Goal: Information Seeking & Learning: Learn about a topic

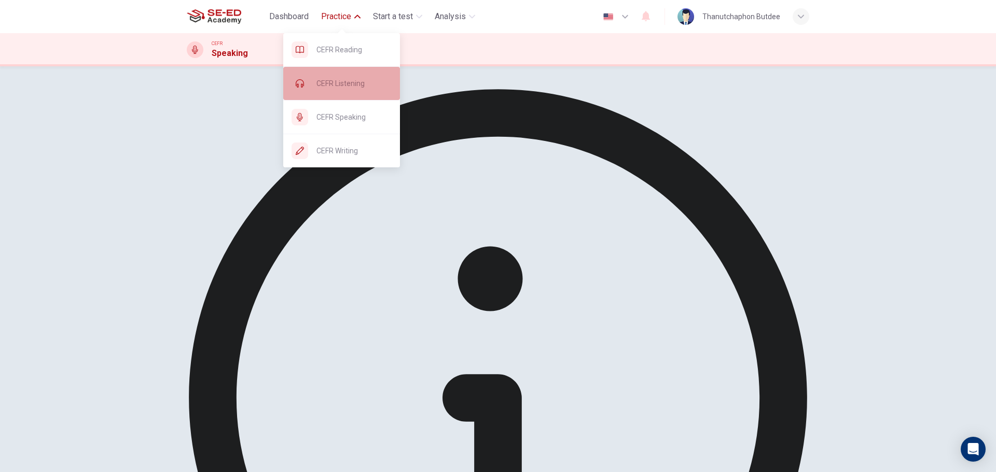
click at [351, 73] on div "CEFR Listening" at bounding box center [341, 83] width 117 height 33
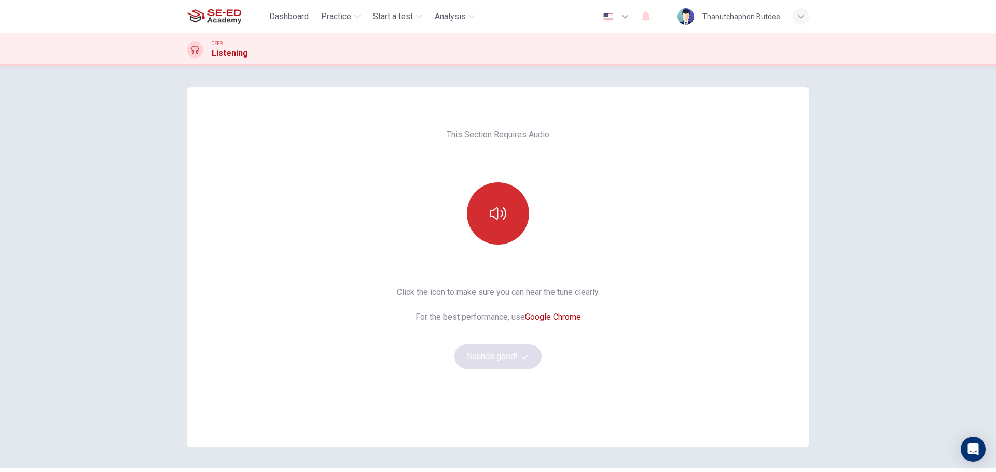
click at [490, 220] on icon "button" at bounding box center [498, 213] width 17 height 17
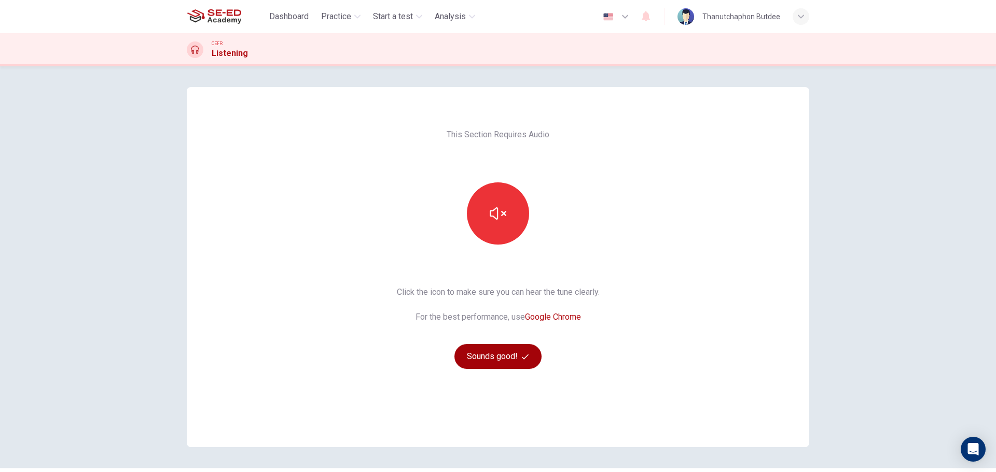
click at [494, 352] on button "Sounds good!" at bounding box center [497, 356] width 87 height 25
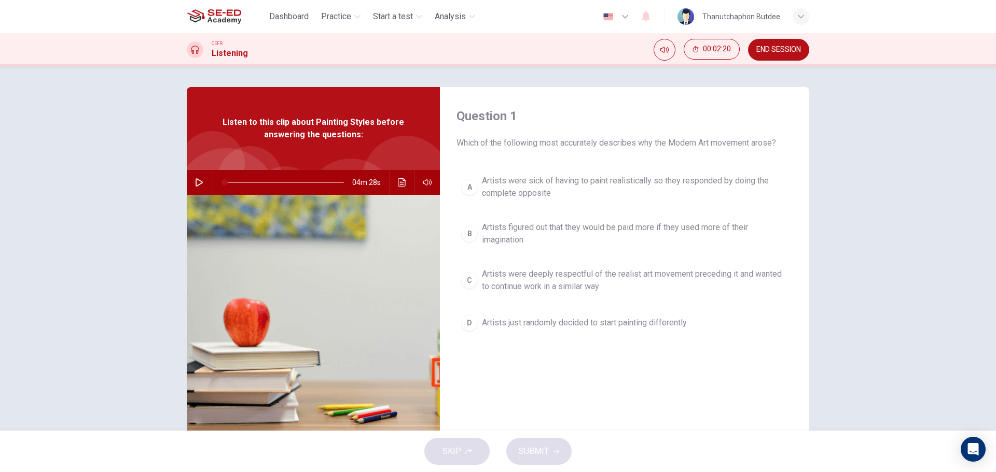
click at [788, 48] on span "END SESSION" at bounding box center [778, 50] width 45 height 8
click at [191, 186] on button "button" at bounding box center [199, 182] width 17 height 25
click at [195, 182] on icon "button" at bounding box center [199, 182] width 8 height 8
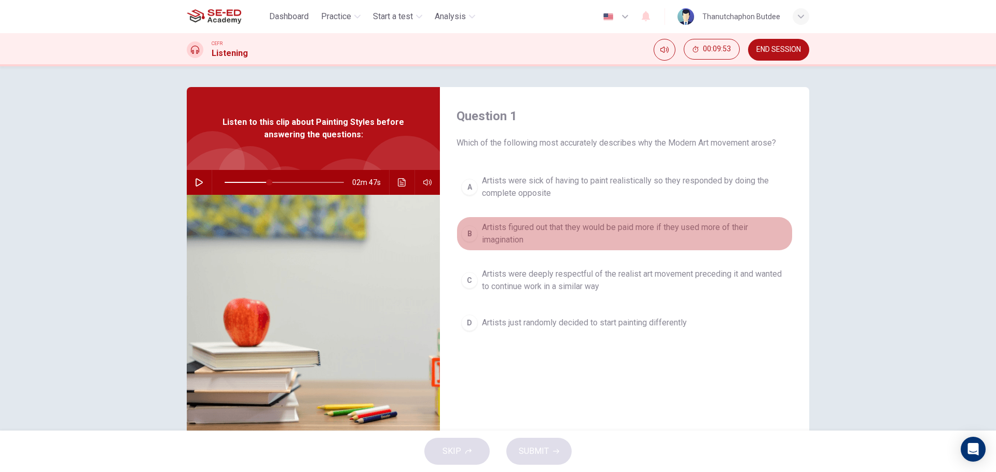
click at [569, 238] on span "Artists figured out that they would be paid more if they used more of their ima…" at bounding box center [635, 233] width 306 height 25
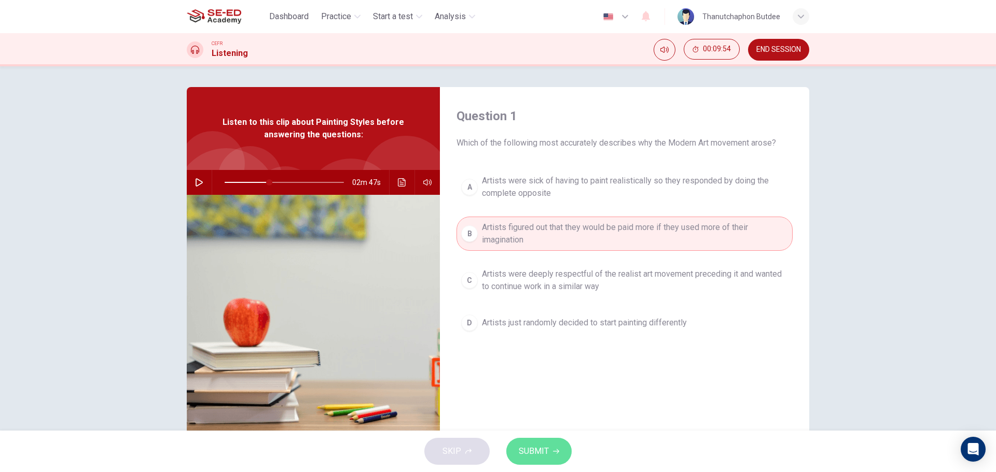
click at [541, 460] on button "SUBMIT" at bounding box center [538, 451] width 65 height 27
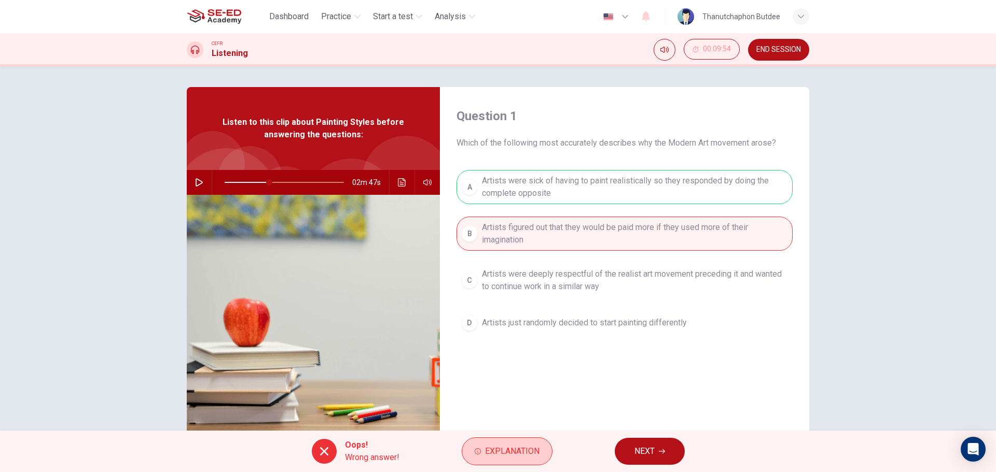
click at [475, 452] on icon "button" at bounding box center [478, 452] width 6 height 6
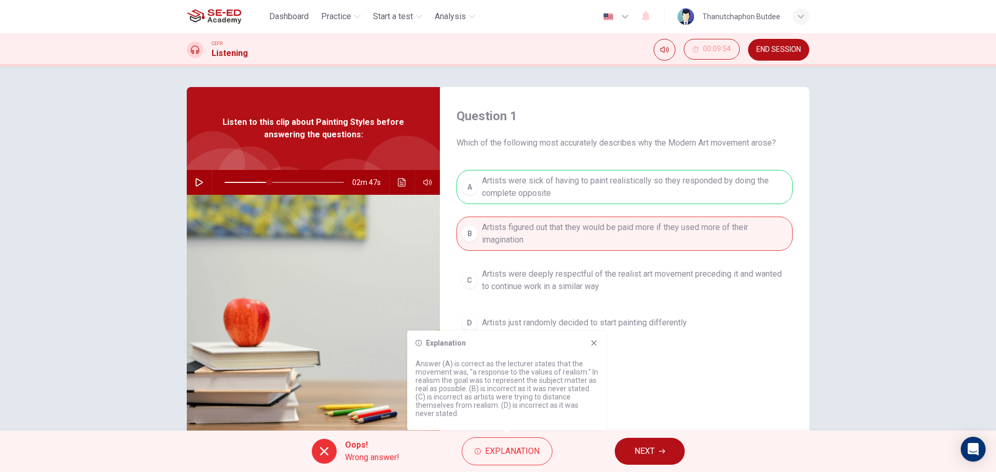
click at [597, 346] on icon at bounding box center [594, 343] width 8 height 8
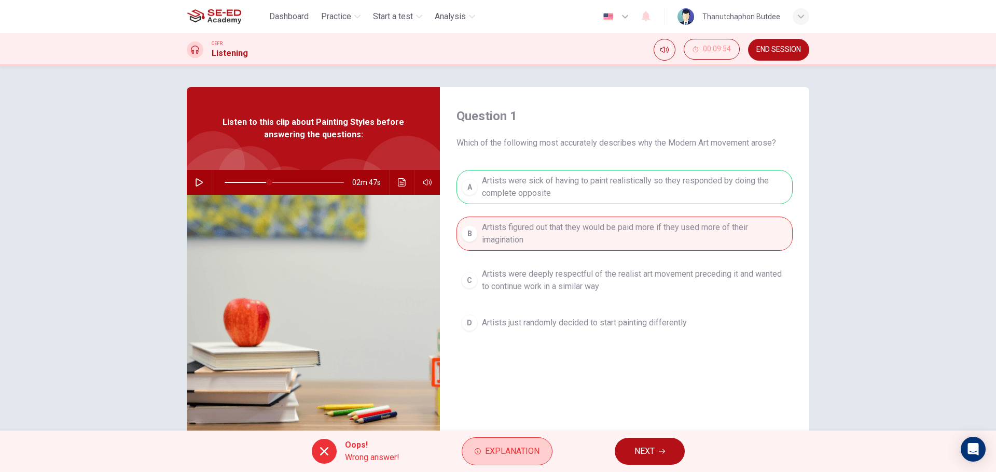
click at [480, 450] on icon "button" at bounding box center [478, 452] width 6 height 6
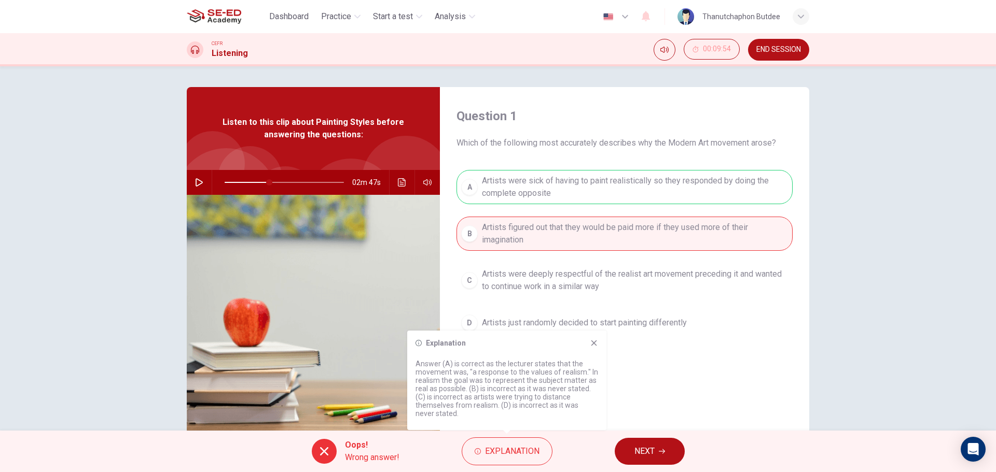
click at [592, 346] on icon at bounding box center [594, 343] width 8 height 8
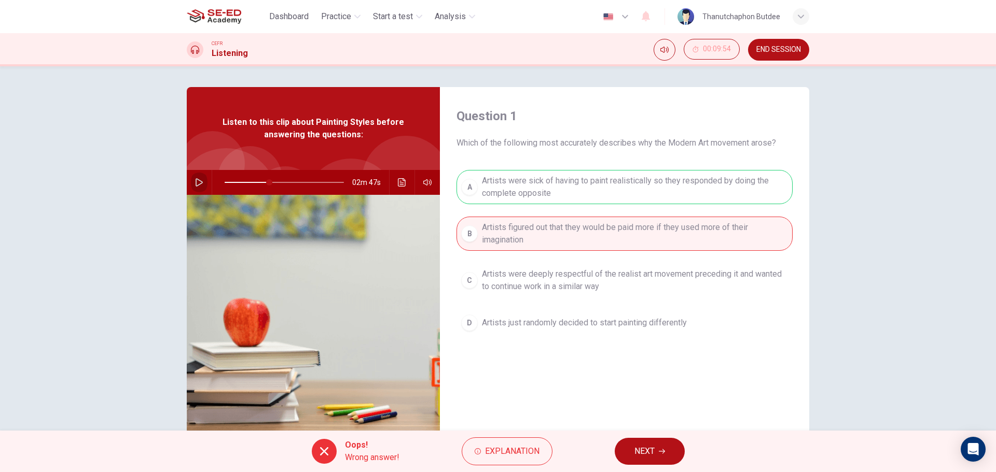
click at [196, 182] on icon "button" at bounding box center [199, 182] width 7 height 8
click at [651, 461] on button "NEXT" at bounding box center [650, 451] width 70 height 27
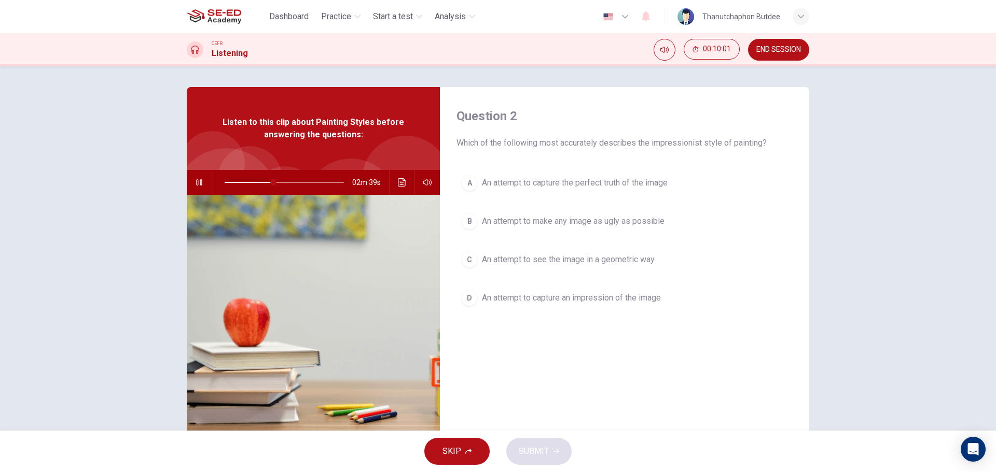
click at [195, 180] on icon "button" at bounding box center [199, 182] width 8 height 8
click at [196, 179] on icon "button" at bounding box center [199, 182] width 7 height 8
click at [194, 176] on button "button" at bounding box center [199, 182] width 17 height 25
click at [201, 181] on button "button" at bounding box center [199, 182] width 17 height 25
click at [609, 181] on span "An attempt to capture the perfect truth of the image" at bounding box center [575, 183] width 186 height 12
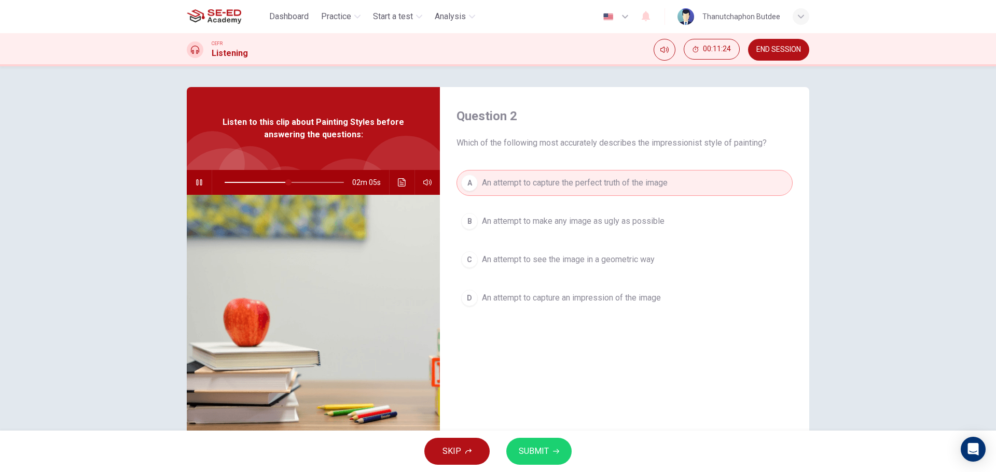
click at [537, 452] on span "SUBMIT" at bounding box center [534, 451] width 30 height 15
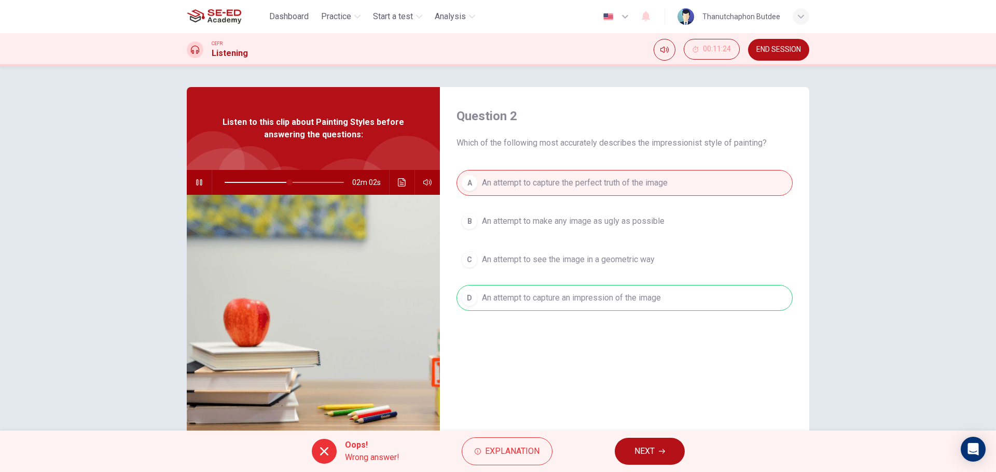
click at [201, 181] on button "button" at bounding box center [199, 182] width 17 height 25
click at [642, 451] on span "NEXT" at bounding box center [644, 451] width 20 height 15
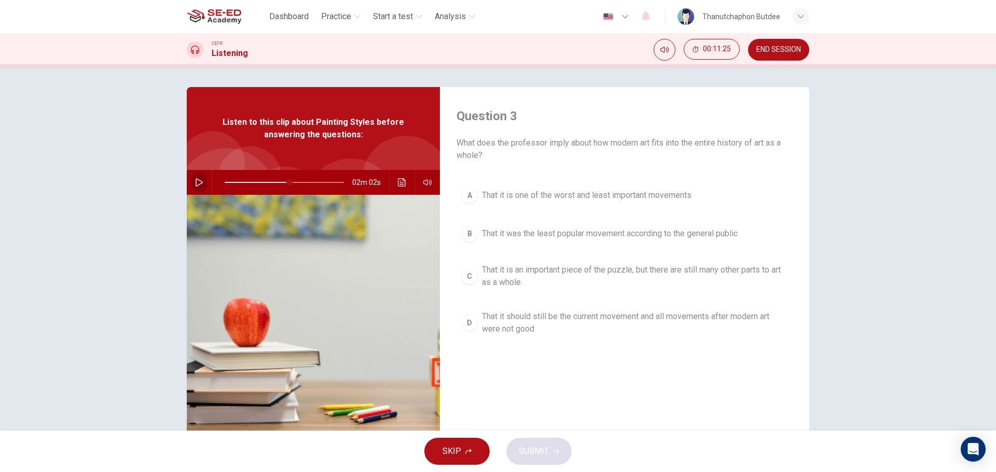
click at [199, 186] on icon "button" at bounding box center [199, 182] width 8 height 8
click at [195, 182] on icon "button" at bounding box center [199, 182] width 8 height 8
click at [197, 184] on icon "button" at bounding box center [199, 182] width 8 height 8
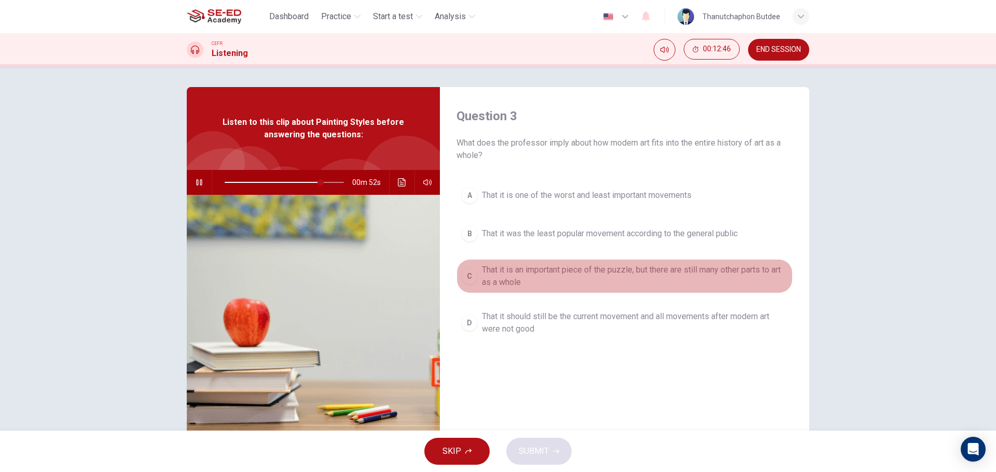
click at [559, 277] on span "That it is an important piece of the puzzle, but there are still many other par…" at bounding box center [635, 276] width 306 height 25
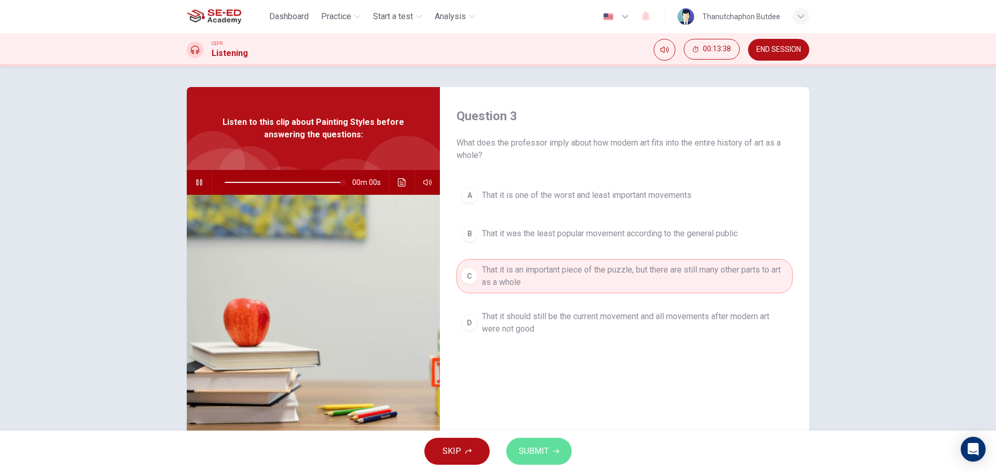
click at [541, 448] on span "SUBMIT" at bounding box center [534, 451] width 30 height 15
type input "0"
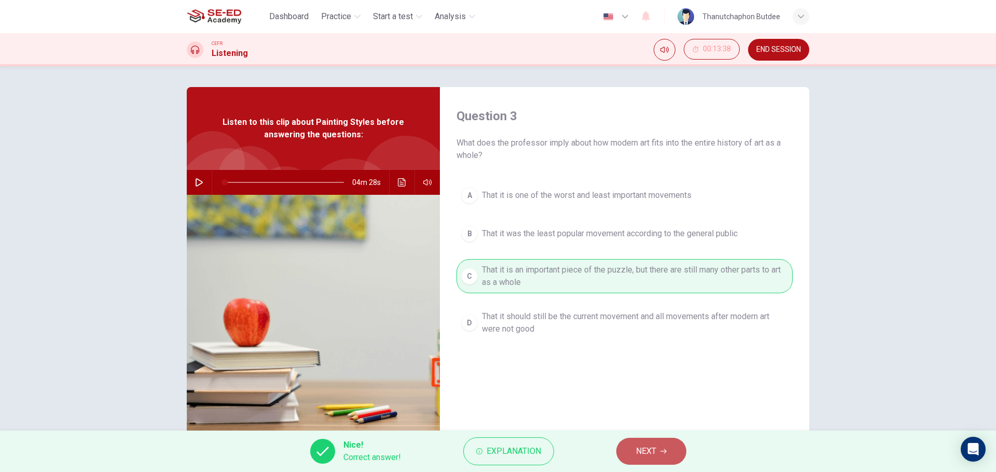
click at [633, 457] on button "NEXT" at bounding box center [651, 451] width 70 height 27
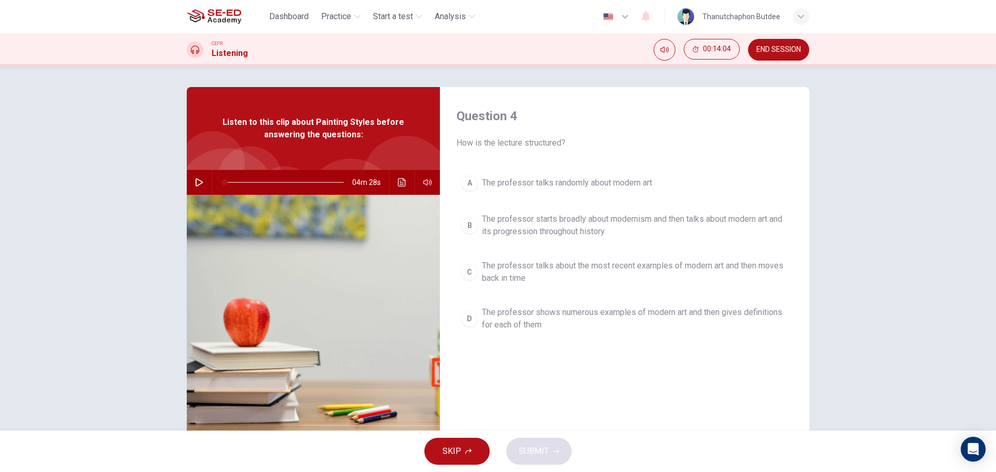
click at [618, 232] on span "The professor starts broadly about modernism and then talks about modern art an…" at bounding box center [635, 225] width 306 height 25
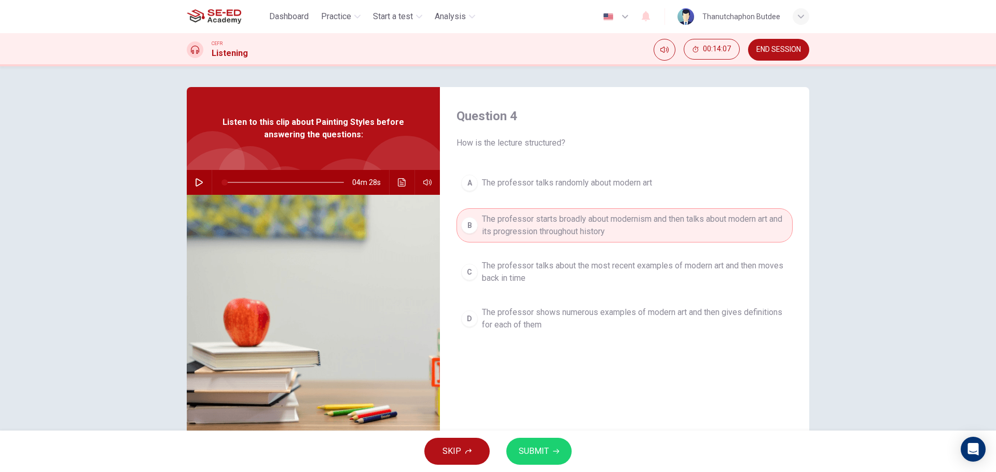
click at [546, 448] on span "SUBMIT" at bounding box center [534, 451] width 30 height 15
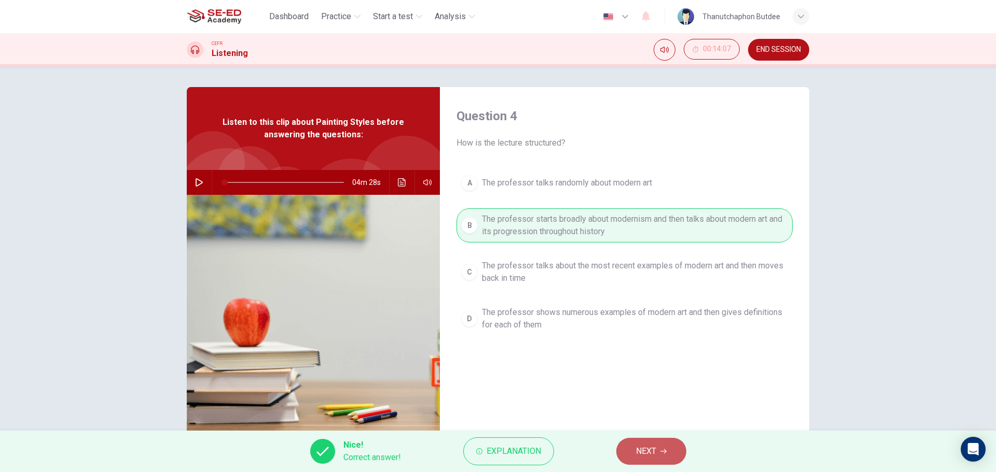
click at [666, 448] on button "NEXT" at bounding box center [651, 451] width 70 height 27
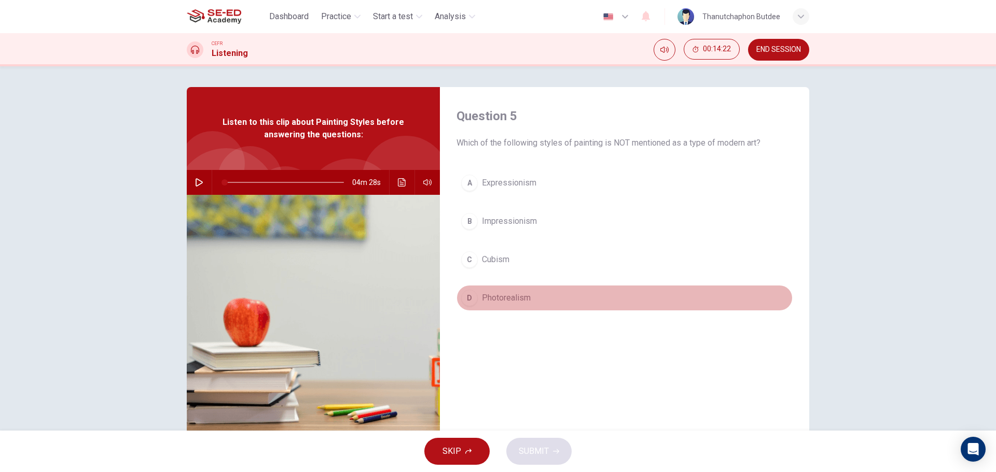
click at [492, 300] on span "Photorealism" at bounding box center [506, 298] width 49 height 12
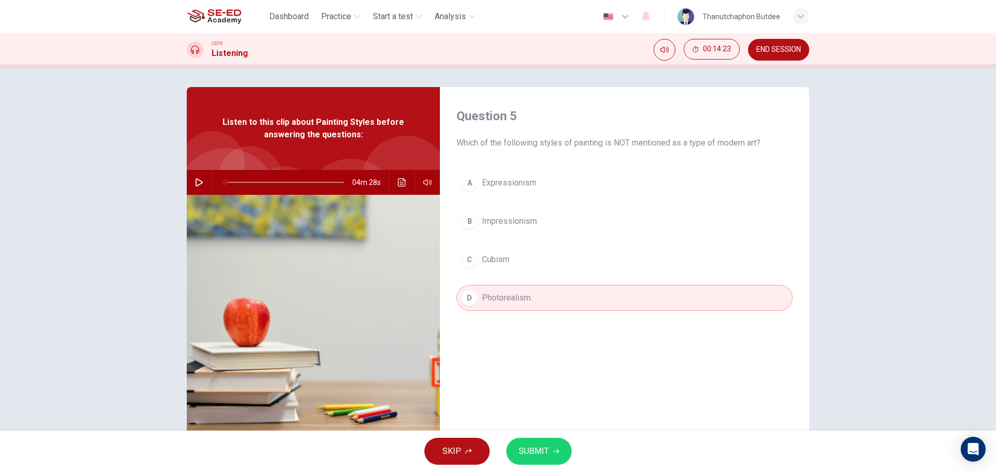
click at [528, 449] on span "SUBMIT" at bounding box center [534, 451] width 30 height 15
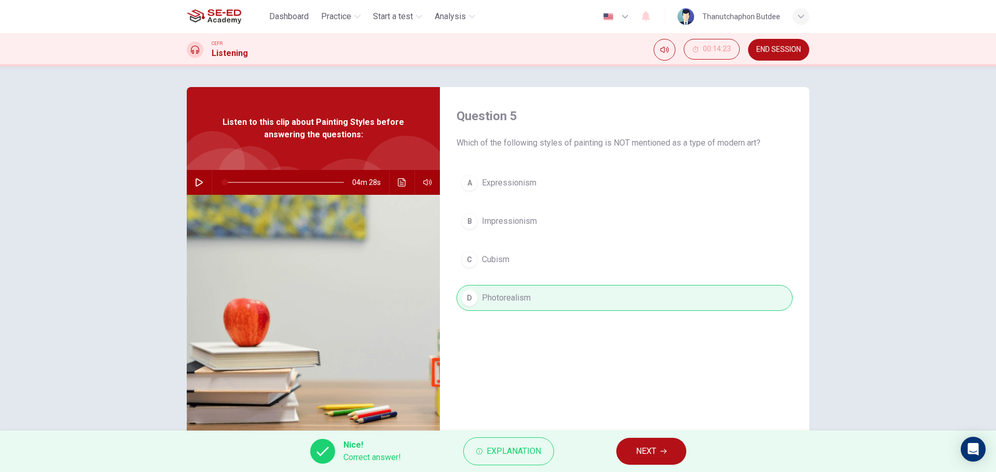
click at [671, 453] on button "NEXT" at bounding box center [651, 451] width 70 height 27
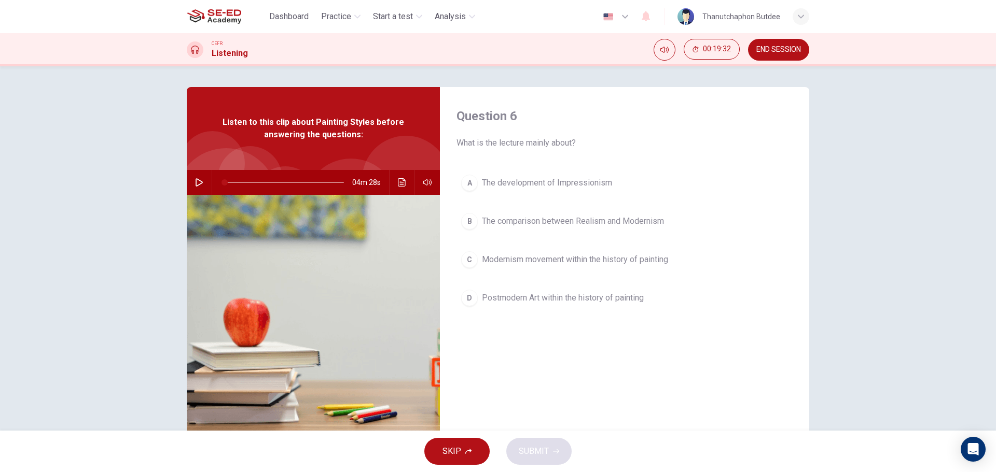
click at [560, 215] on button "B The comparison between Realism and Modernism" at bounding box center [624, 221] width 336 height 26
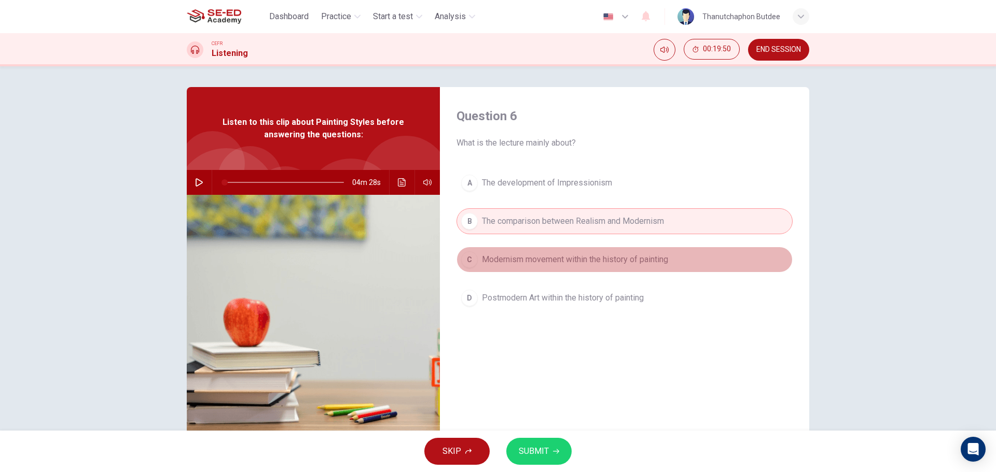
click at [610, 272] on button "C Modernism movement within the history of painting" at bounding box center [624, 260] width 336 height 26
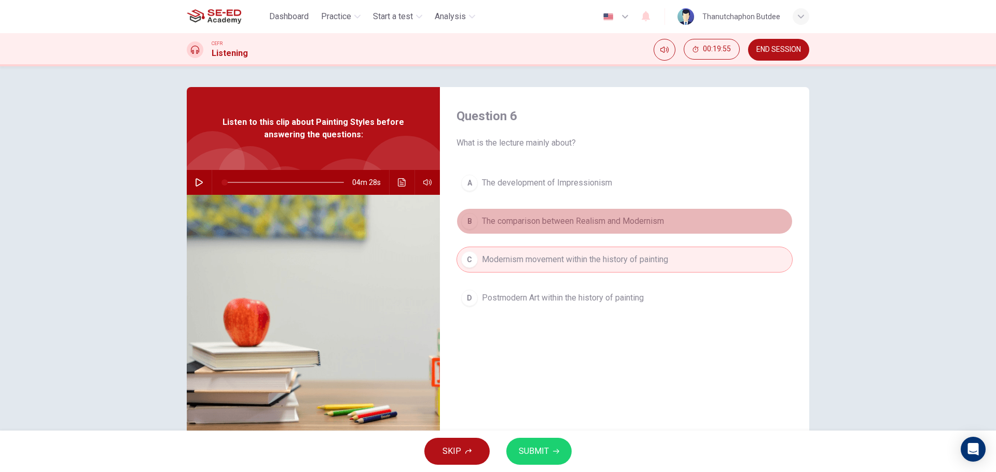
click at [589, 222] on span "The comparison between Realism and Modernism" at bounding box center [573, 221] width 182 height 12
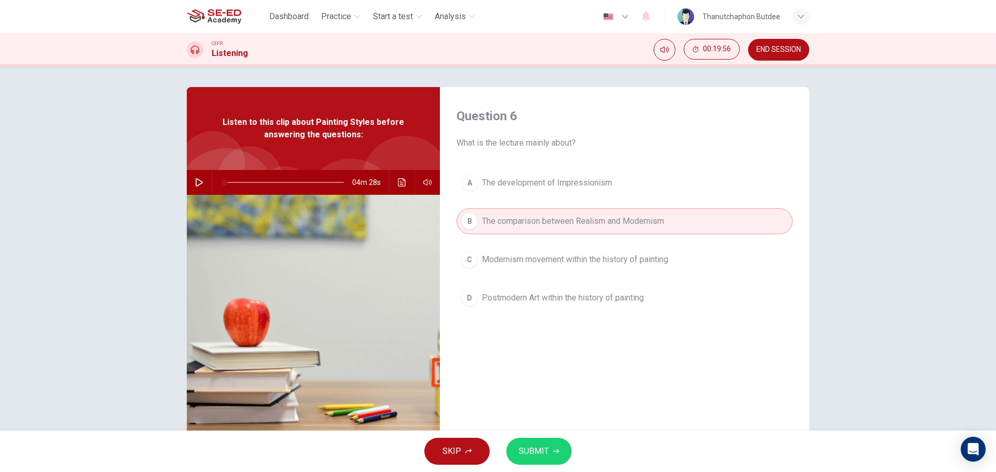
click at [545, 457] on span "SUBMIT" at bounding box center [534, 451] width 30 height 15
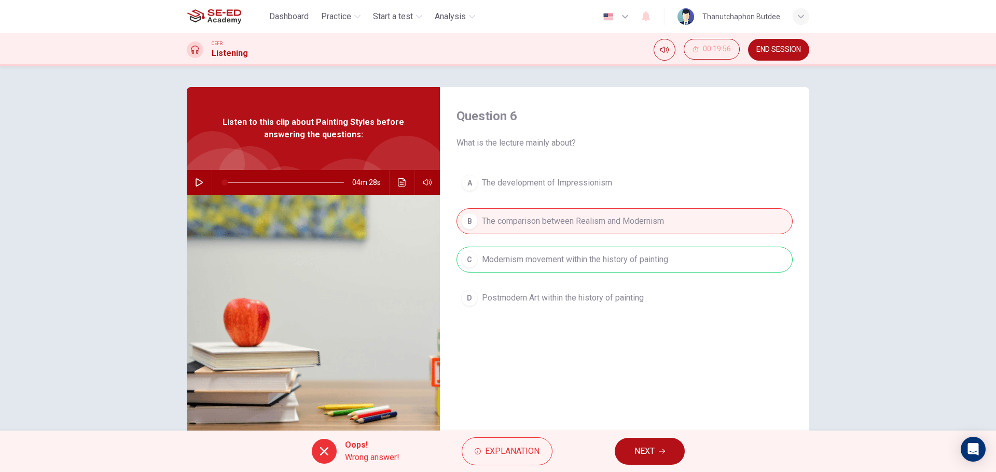
click at [661, 453] on icon "button" at bounding box center [662, 452] width 6 height 6
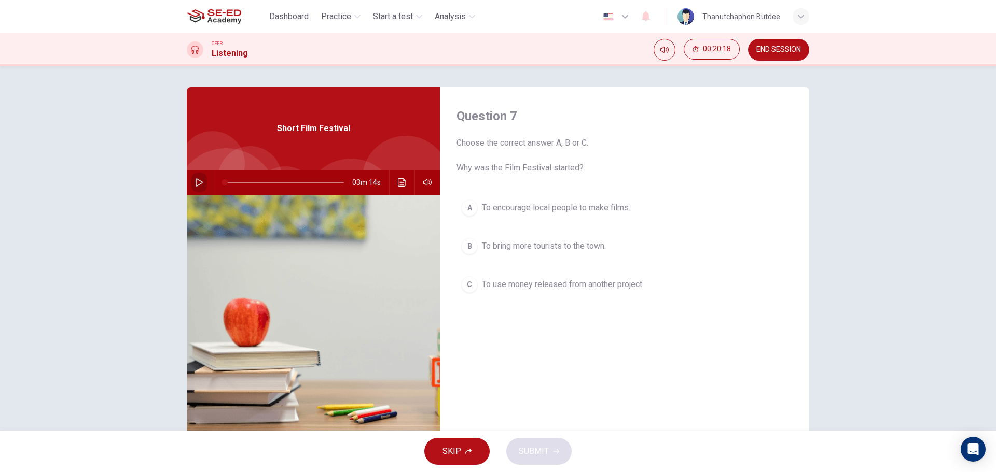
click at [198, 180] on icon "button" at bounding box center [199, 182] width 8 height 8
click at [230, 186] on span at bounding box center [228, 182] width 6 height 6
click at [222, 181] on span at bounding box center [224, 182] width 6 height 6
click at [199, 180] on icon "button" at bounding box center [199, 182] width 8 height 8
click at [532, 247] on span "To bring more tourists to the town." at bounding box center [544, 246] width 124 height 12
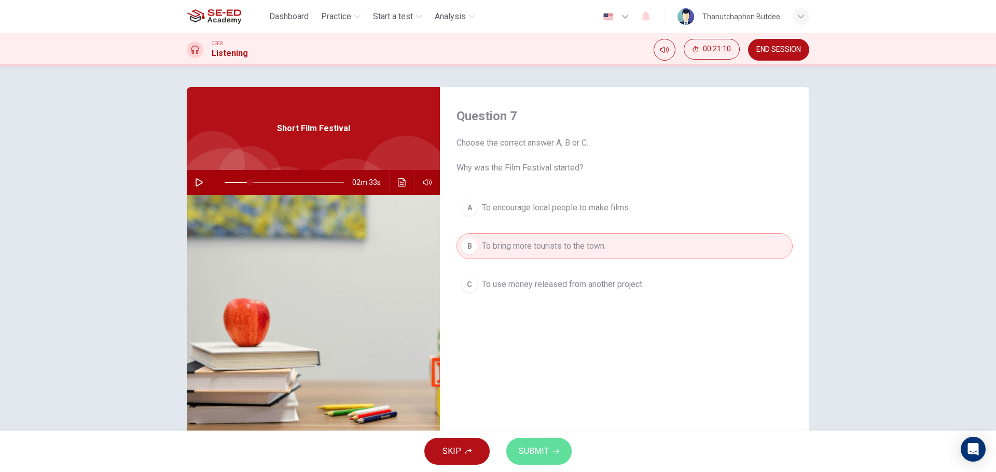
click at [535, 454] on span "SUBMIT" at bounding box center [534, 451] width 30 height 15
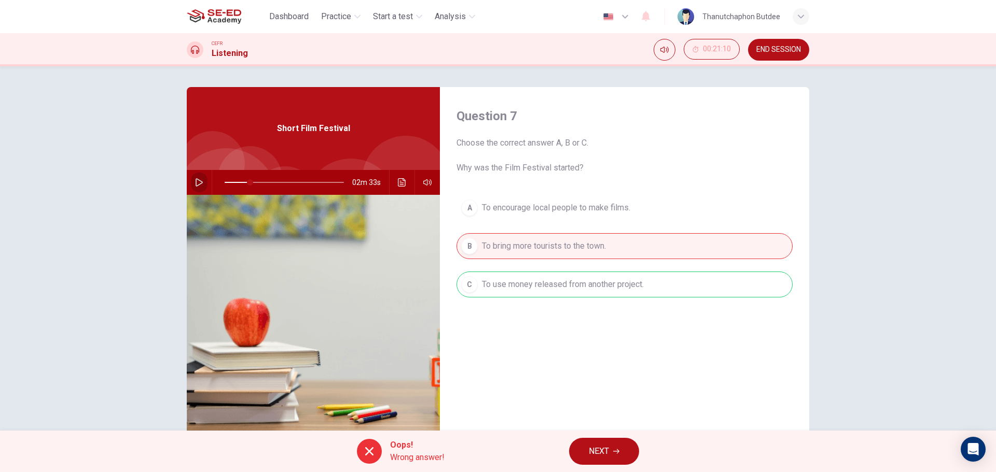
click at [201, 184] on button "button" at bounding box center [199, 182] width 17 height 25
click at [600, 450] on span "NEXT" at bounding box center [599, 451] width 20 height 15
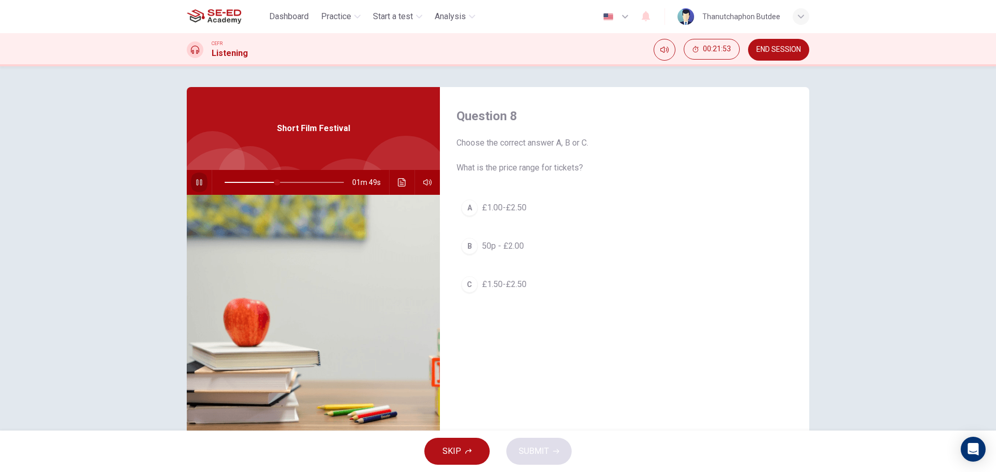
click at [198, 180] on icon "button" at bounding box center [199, 182] width 6 height 6
click at [199, 180] on icon "button" at bounding box center [199, 182] width 8 height 8
click at [199, 180] on icon "button" at bounding box center [199, 182] width 6 height 6
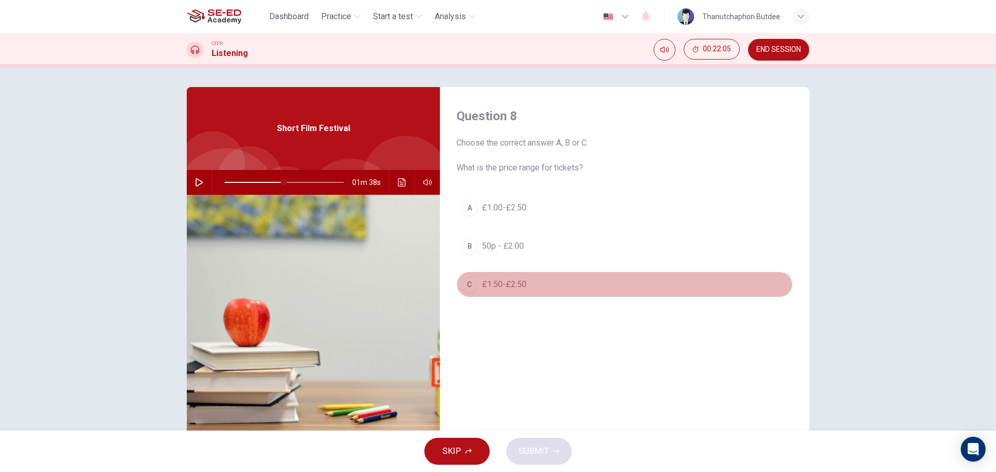
click at [496, 294] on button "C £1.50-£2.50" at bounding box center [624, 285] width 336 height 26
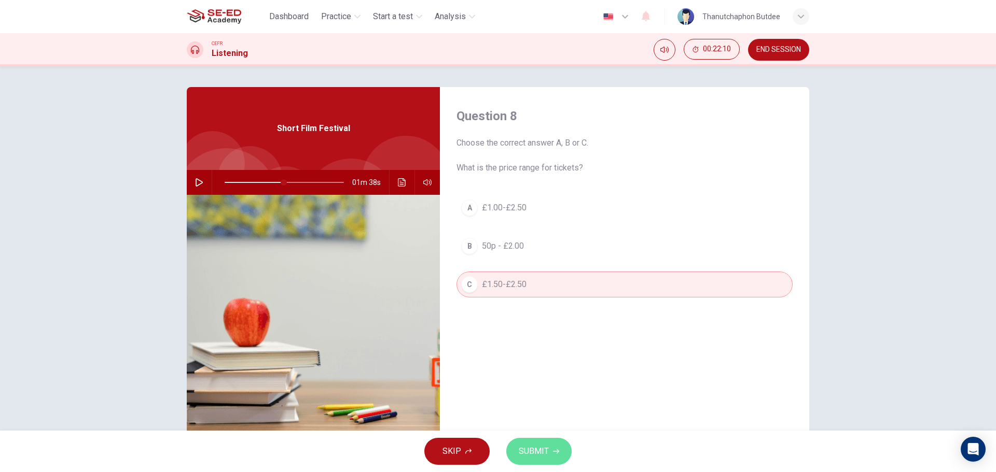
click at [537, 448] on span "SUBMIT" at bounding box center [534, 451] width 30 height 15
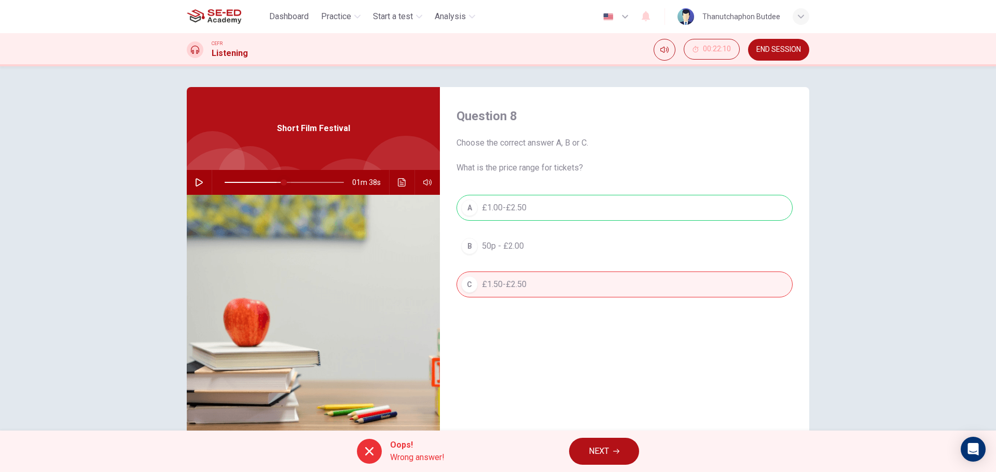
click at [281, 180] on span at bounding box center [284, 182] width 6 height 6
click at [198, 182] on icon "button" at bounding box center [199, 182] width 8 height 8
click at [191, 175] on button "button" at bounding box center [199, 182] width 17 height 25
click at [273, 180] on span at bounding box center [276, 182] width 6 height 6
click at [200, 184] on icon "button" at bounding box center [199, 182] width 8 height 8
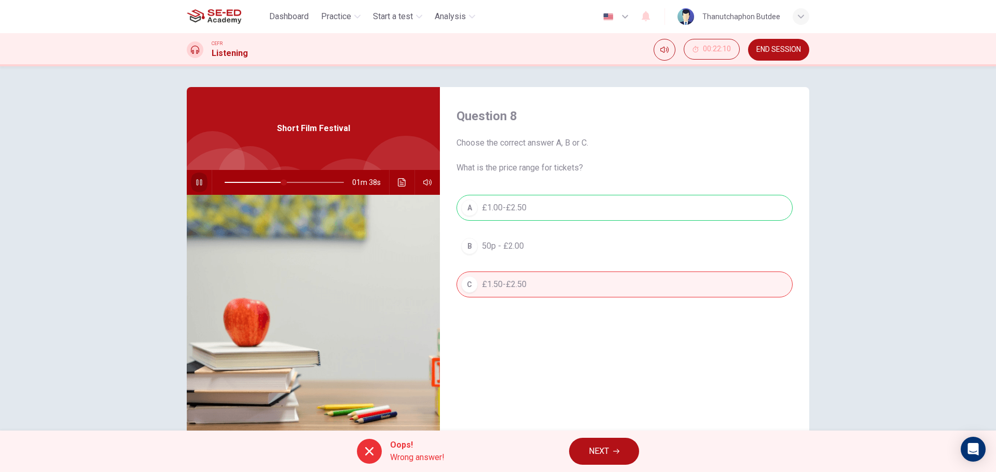
click at [194, 187] on button "button" at bounding box center [199, 182] width 17 height 25
click at [200, 183] on icon "button" at bounding box center [199, 182] width 7 height 8
click at [622, 451] on button "NEXT" at bounding box center [604, 451] width 70 height 27
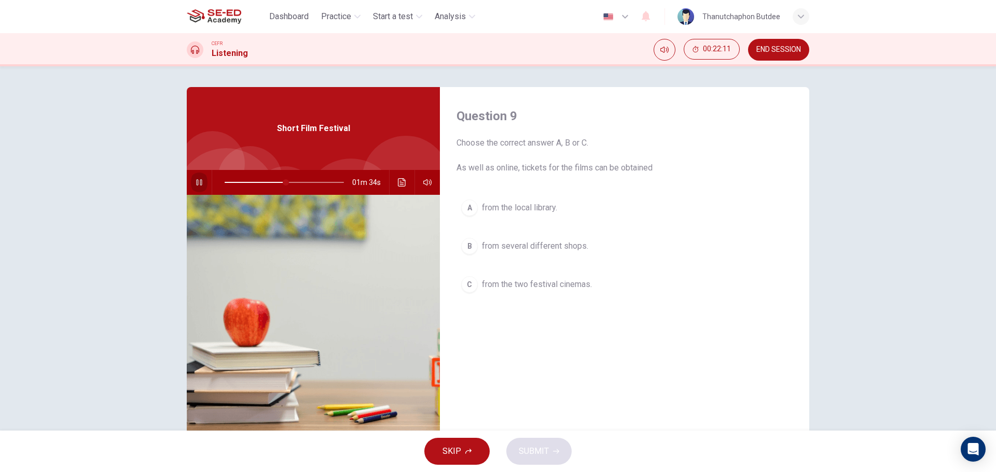
click at [199, 185] on icon "button" at bounding box center [199, 182] width 6 height 6
click at [196, 183] on icon "button" at bounding box center [199, 182] width 8 height 8
click at [200, 186] on icon "button" at bounding box center [199, 182] width 8 height 8
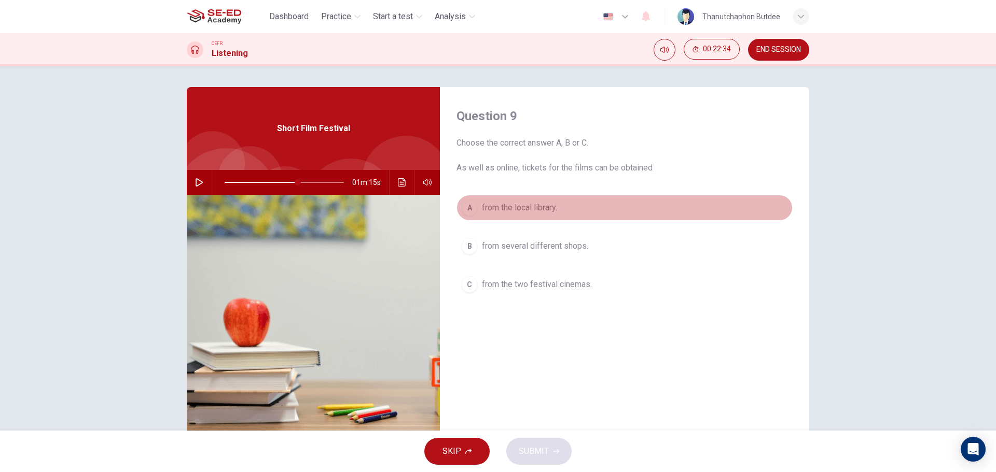
click at [562, 211] on button "A from the local library." at bounding box center [624, 208] width 336 height 26
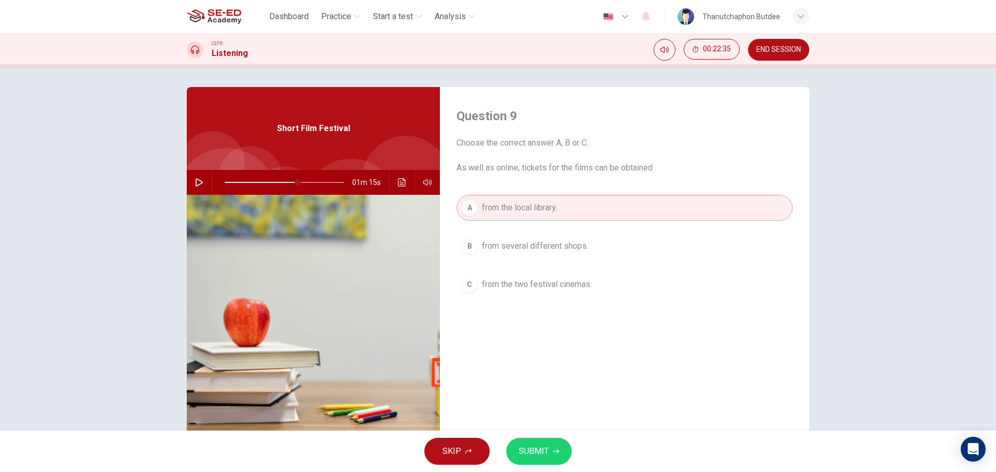
click at [542, 452] on span "SUBMIT" at bounding box center [534, 451] width 30 height 15
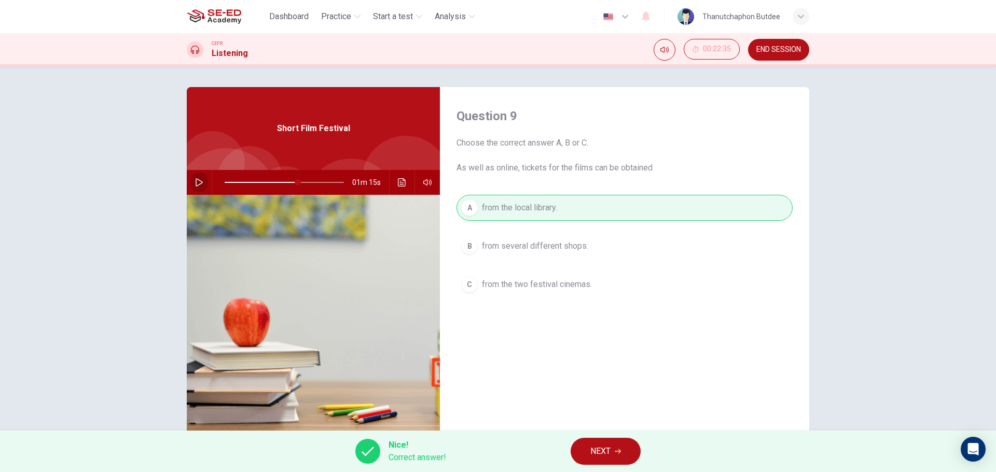
click at [195, 184] on icon "button" at bounding box center [199, 182] width 8 height 8
click at [593, 452] on span "NEXT" at bounding box center [600, 451] width 20 height 15
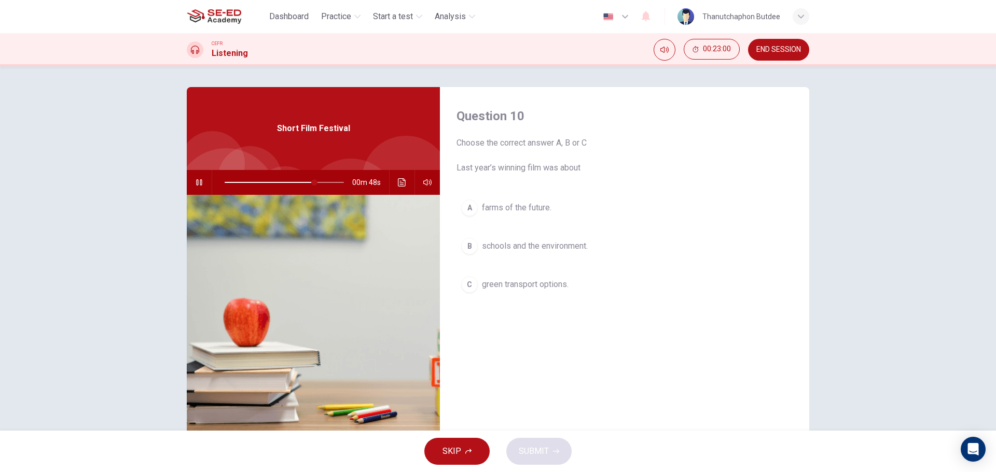
click at [513, 248] on span "schools and the environment." at bounding box center [535, 246] width 106 height 12
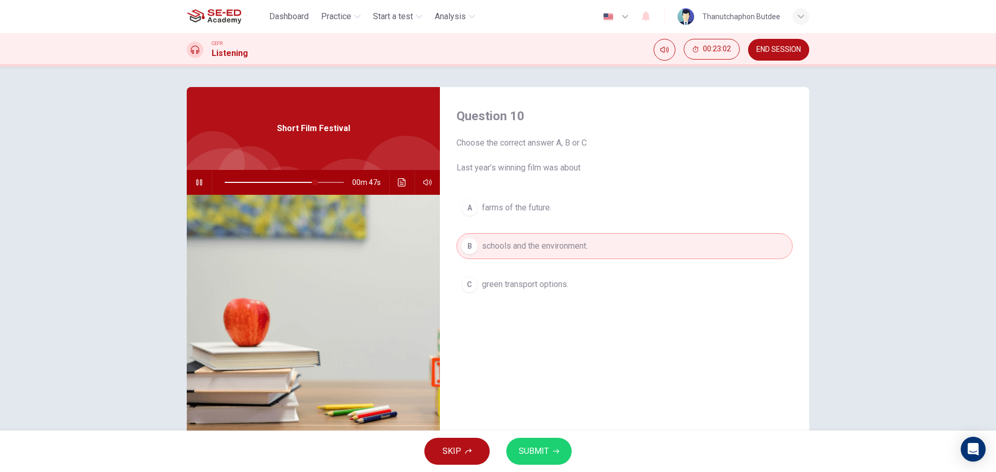
click at [539, 454] on span "SUBMIT" at bounding box center [534, 451] width 30 height 15
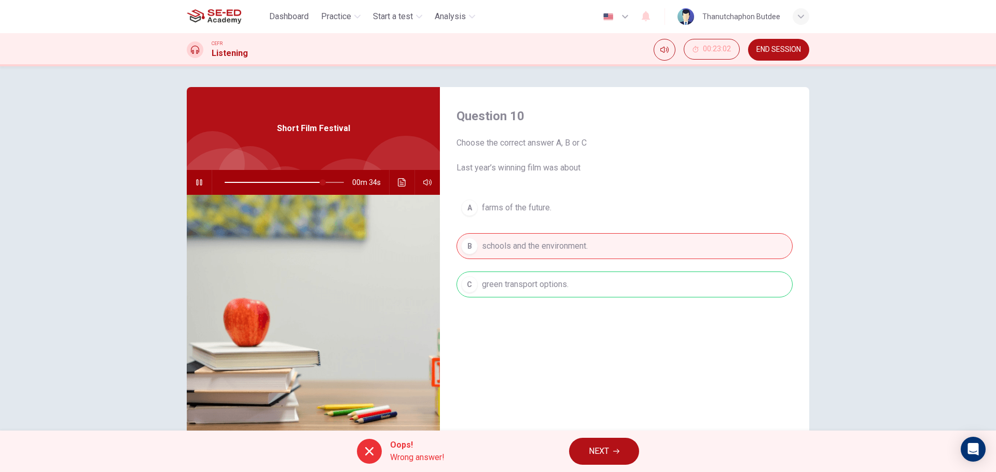
click at [305, 180] on span at bounding box center [284, 182] width 119 height 15
click at [200, 186] on icon "button" at bounding box center [199, 182] width 8 height 8
click at [198, 180] on icon "button" at bounding box center [199, 182] width 8 height 8
click at [593, 453] on span "NEXT" at bounding box center [599, 451] width 20 height 15
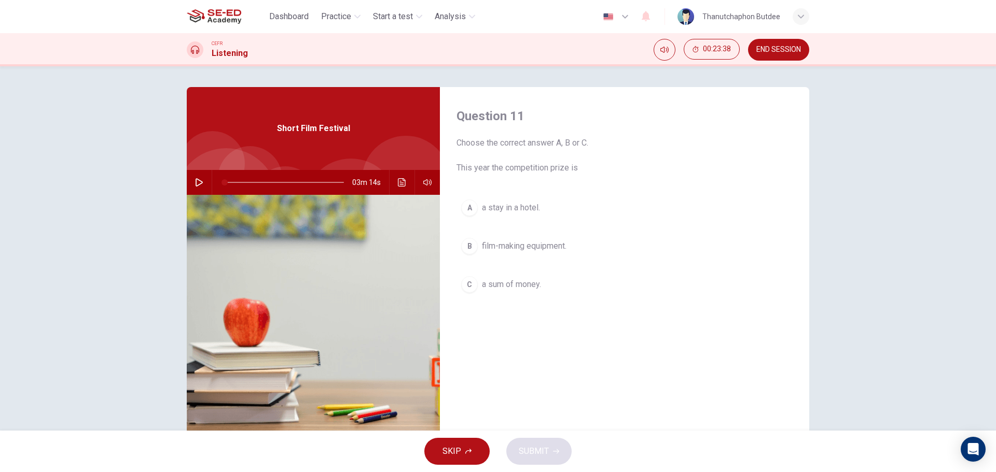
click at [326, 182] on span at bounding box center [284, 182] width 119 height 15
click at [195, 178] on icon "button" at bounding box center [199, 182] width 8 height 8
click at [198, 182] on icon "button" at bounding box center [199, 182] width 8 height 8
drag, startPoint x: 504, startPoint y: 169, endPoint x: 537, endPoint y: 166, distance: 33.3
click at [537, 166] on span "Choose the correct answer A, B or C. This year the competition prize is" at bounding box center [624, 155] width 336 height 37
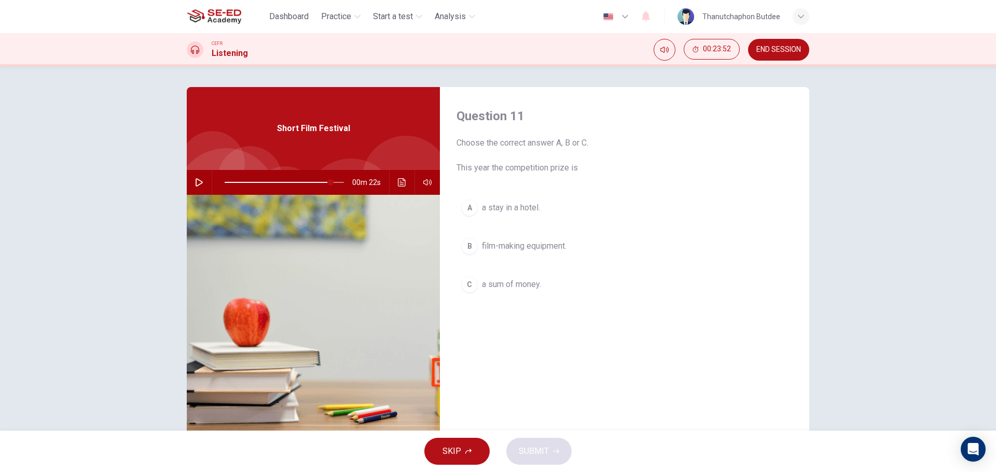
drag, startPoint x: 552, startPoint y: 171, endPoint x: 565, endPoint y: 171, distance: 12.4
click at [565, 171] on span "Choose the correct answer A, B or C. This year the competition prize is" at bounding box center [624, 155] width 336 height 37
click at [195, 185] on icon "button" at bounding box center [199, 182] width 8 height 8
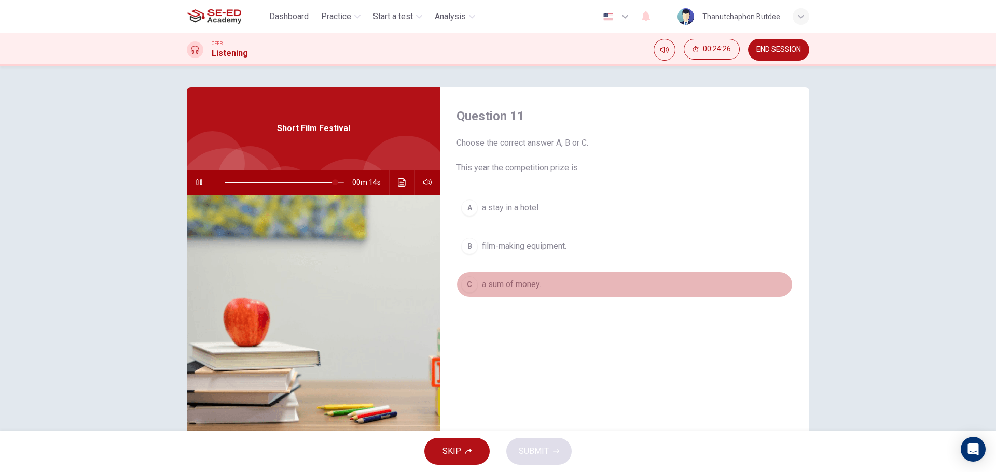
click at [514, 282] on span "a sum of money." at bounding box center [511, 285] width 59 height 12
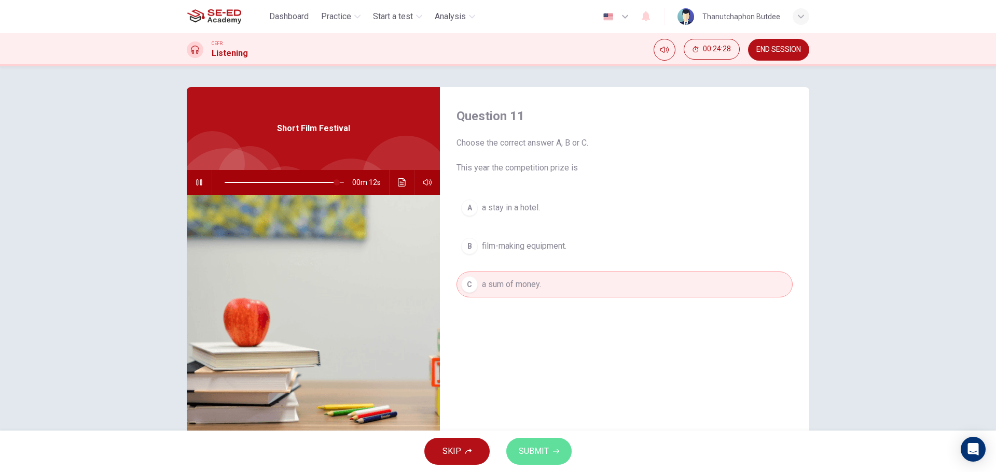
click at [538, 451] on span "SUBMIT" at bounding box center [534, 451] width 30 height 15
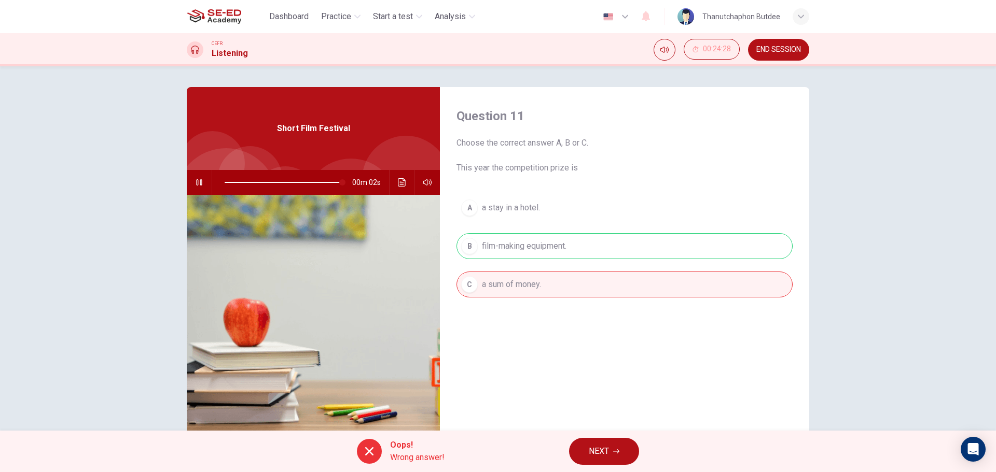
click at [196, 178] on icon "button" at bounding box center [199, 182] width 8 height 8
click at [619, 449] on icon "button" at bounding box center [616, 452] width 6 height 6
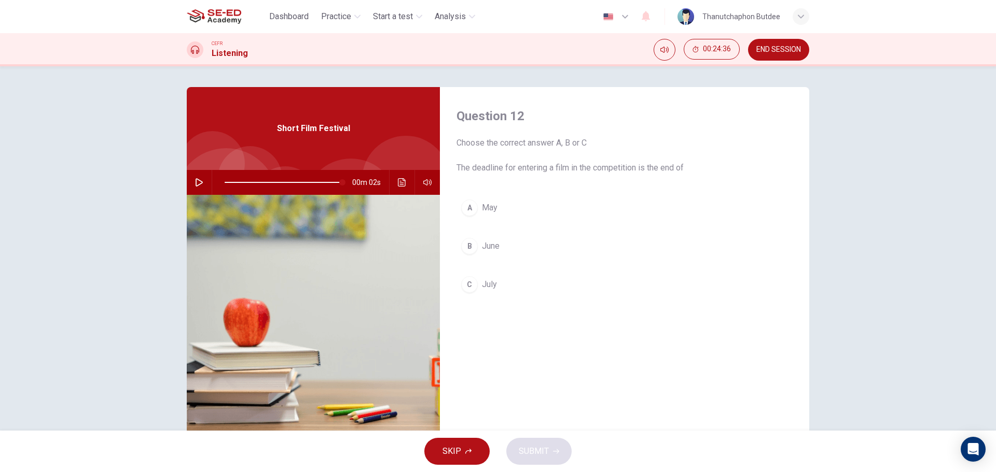
click at [492, 248] on span "June" at bounding box center [491, 246] width 18 height 12
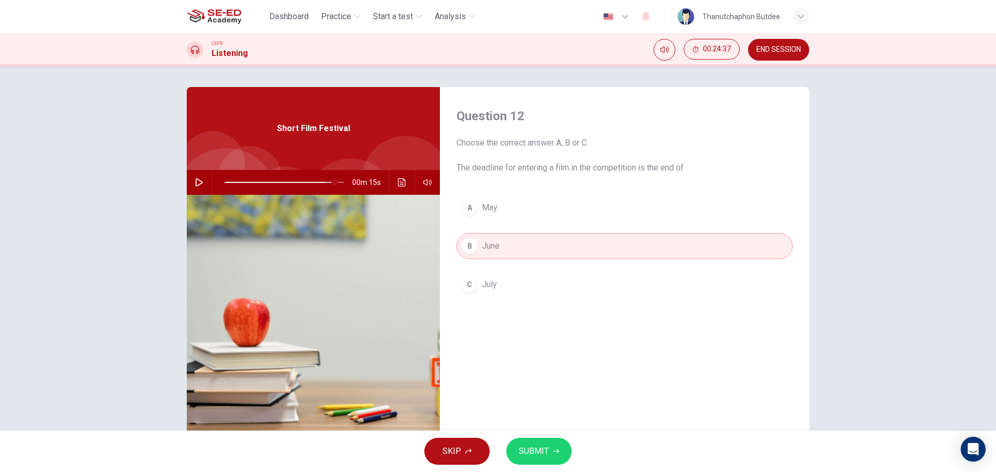
click at [332, 179] on span at bounding box center [334, 182] width 6 height 6
click at [191, 188] on button "button" at bounding box center [199, 182] width 17 height 25
click at [201, 184] on button "button" at bounding box center [199, 182] width 17 height 25
click at [333, 179] on span at bounding box center [284, 182] width 119 height 15
click at [196, 180] on icon "button" at bounding box center [199, 182] width 8 height 8
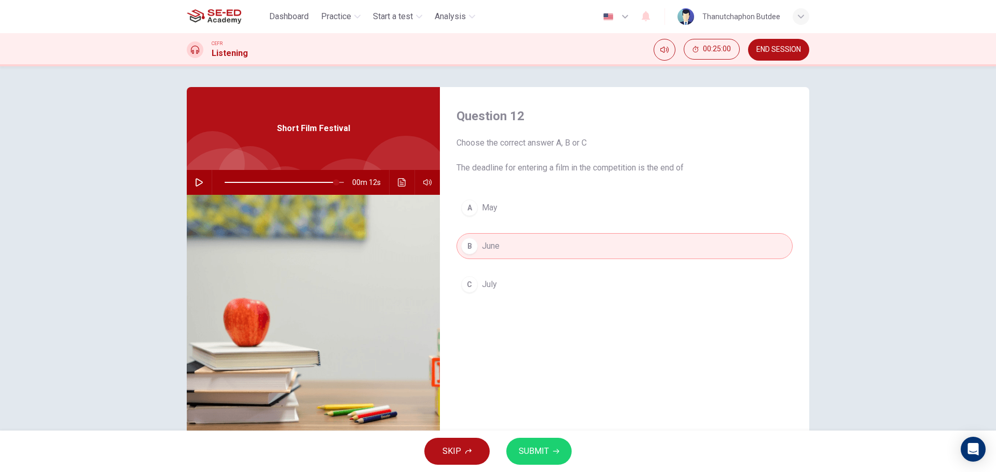
drag, startPoint x: 502, startPoint y: 281, endPoint x: 504, endPoint y: 286, distance: 5.8
click at [502, 280] on button "C July" at bounding box center [624, 285] width 336 height 26
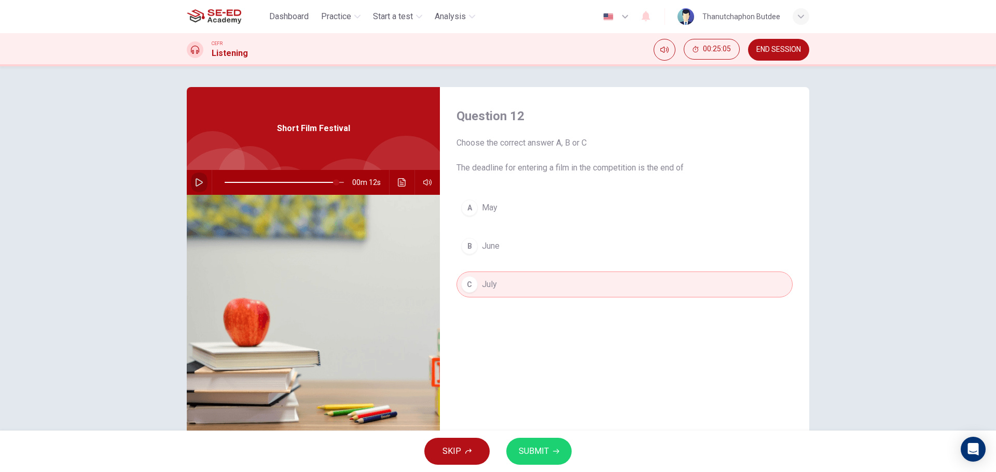
click at [196, 184] on icon "button" at bounding box center [199, 182] width 8 height 8
click at [544, 465] on div "SKIP SUBMIT" at bounding box center [498, 451] width 996 height 41
click at [543, 447] on span "SUBMIT" at bounding box center [534, 451] width 30 height 15
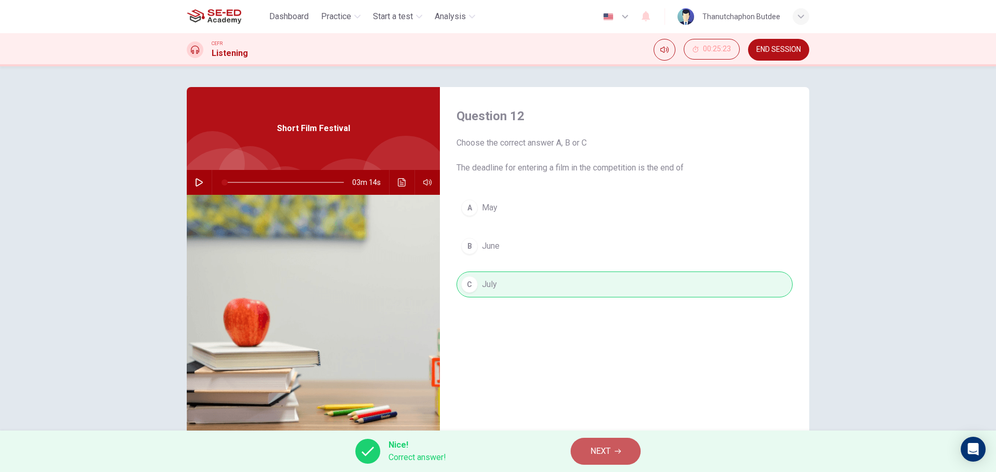
click at [619, 450] on icon "button" at bounding box center [618, 452] width 6 height 6
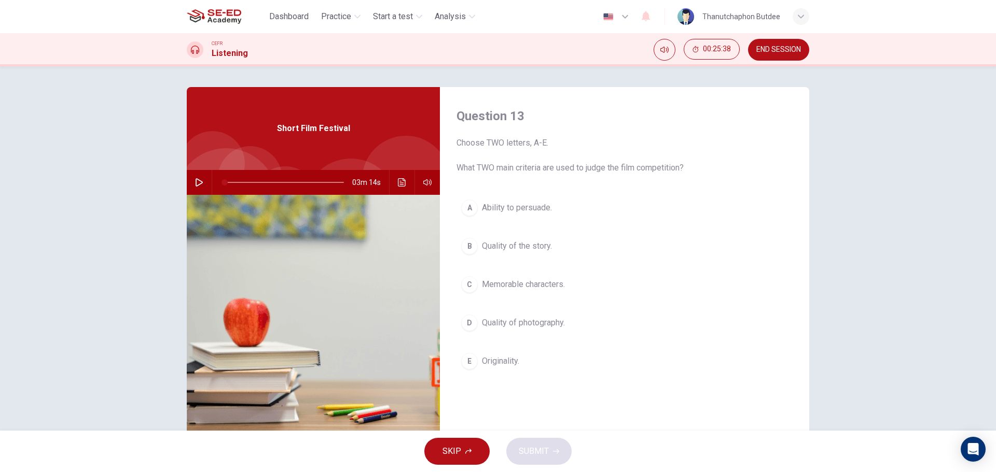
click at [324, 180] on span at bounding box center [284, 182] width 119 height 15
click at [197, 182] on icon "button" at bounding box center [199, 182] width 8 height 8
click at [304, 181] on span at bounding box center [284, 182] width 119 height 15
click at [278, 179] on span at bounding box center [284, 182] width 119 height 15
type input "0"
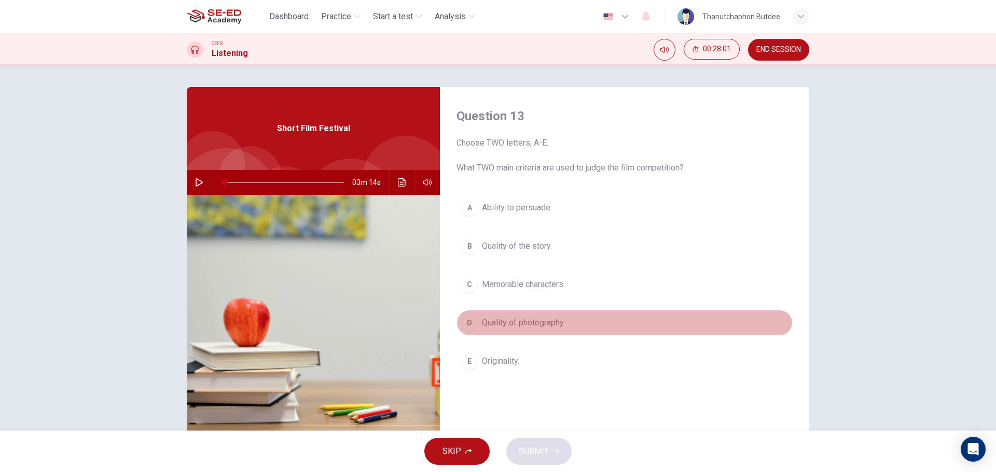
click at [533, 325] on span "Quality of photography." at bounding box center [523, 323] width 83 height 12
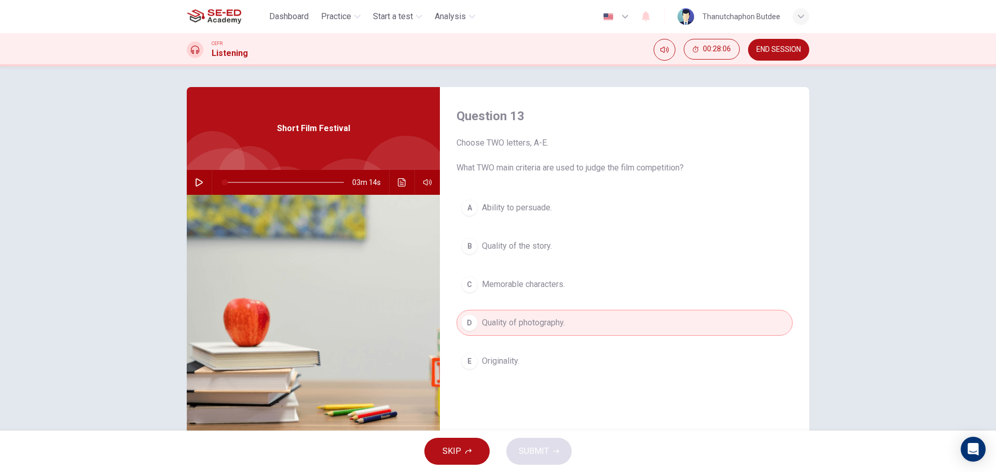
click at [505, 248] on span "Quality of the story." at bounding box center [517, 246] width 70 height 12
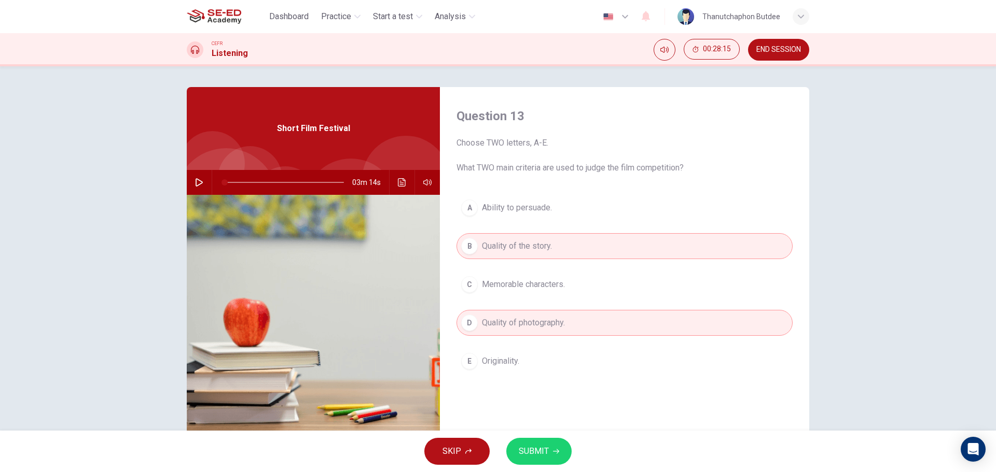
click at [545, 449] on span "SUBMIT" at bounding box center [534, 451] width 30 height 15
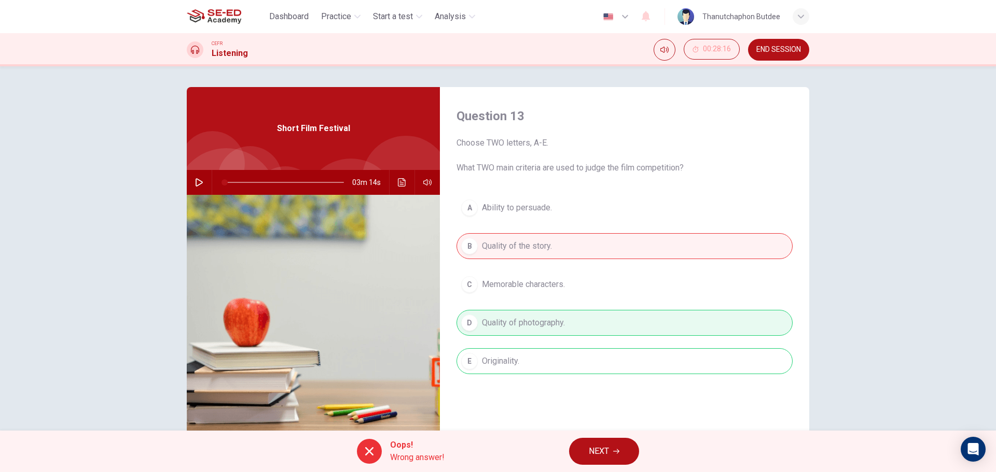
click at [609, 452] on span "NEXT" at bounding box center [599, 451] width 20 height 15
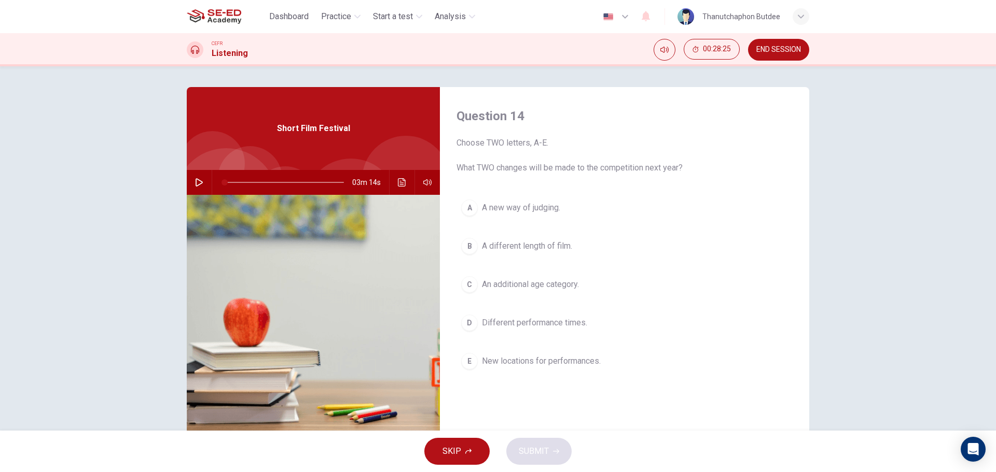
click at [519, 360] on span "New locations for performances." at bounding box center [541, 361] width 119 height 12
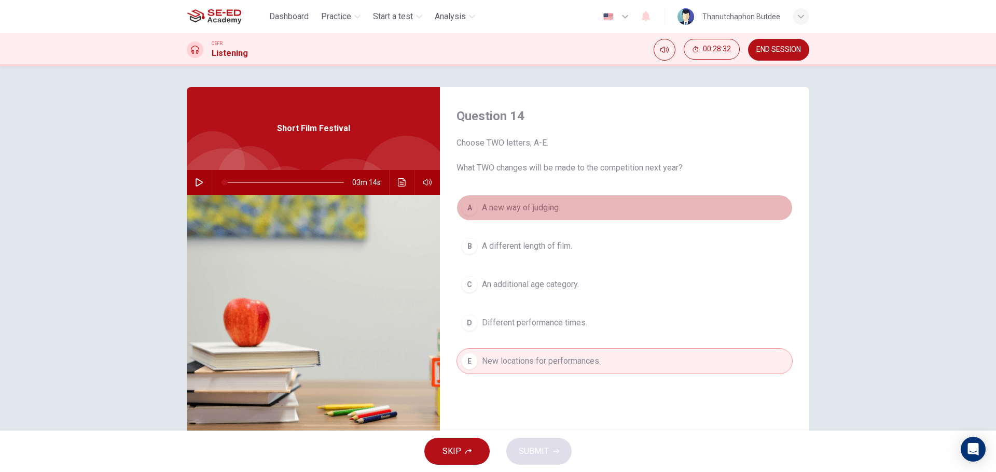
click at [552, 213] on span "A new way of judging." at bounding box center [521, 208] width 78 height 12
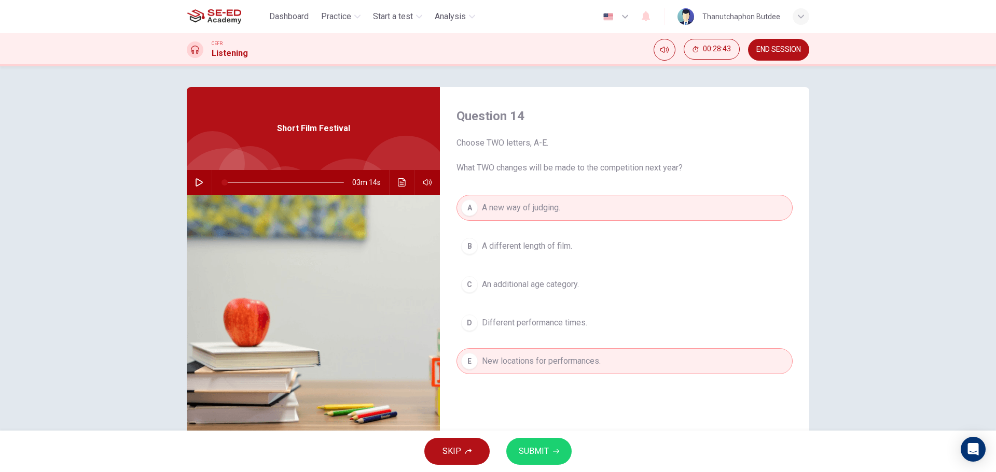
click at [537, 449] on span "SUBMIT" at bounding box center [534, 451] width 30 height 15
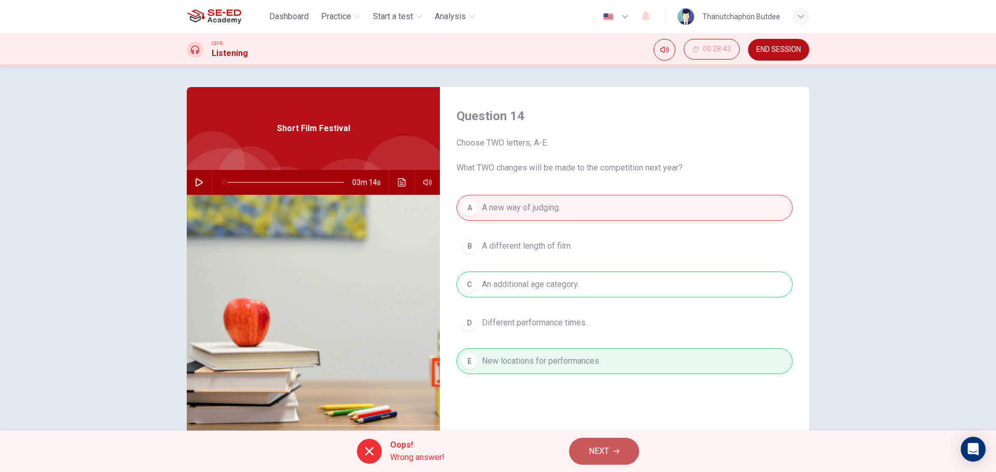
click at [616, 451] on icon "button" at bounding box center [616, 452] width 6 height 6
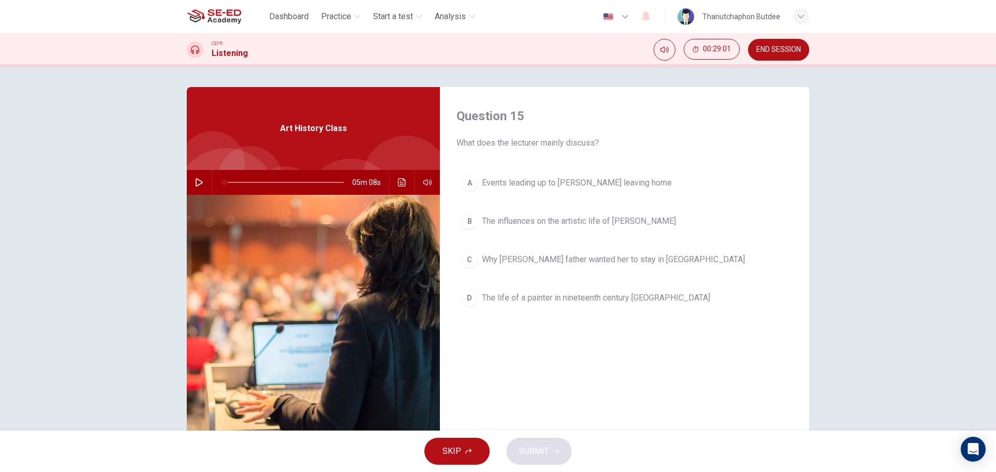
click at [200, 179] on icon "button" at bounding box center [199, 182] width 8 height 8
drag, startPoint x: 194, startPoint y: 179, endPoint x: 198, endPoint y: 165, distance: 14.3
click at [195, 179] on icon "button" at bounding box center [199, 182] width 8 height 8
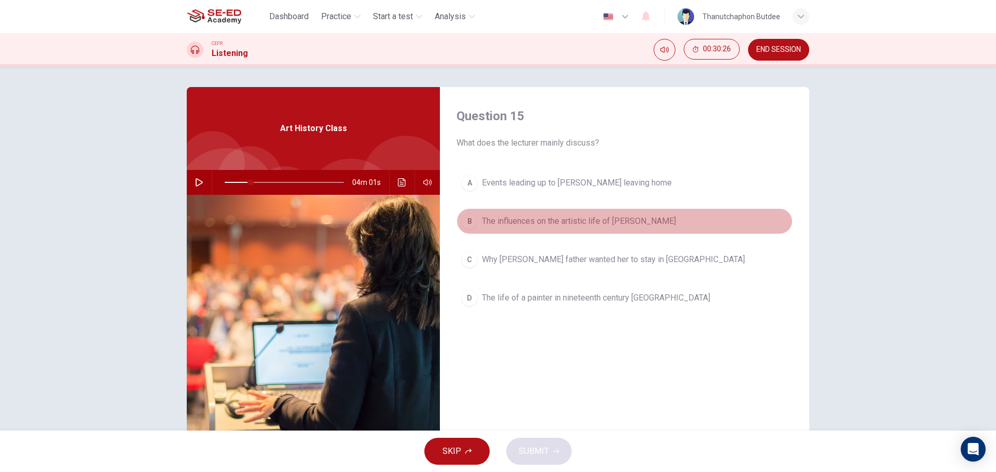
click at [503, 214] on button "B The influences on the artistic life of [PERSON_NAME]" at bounding box center [624, 221] width 336 height 26
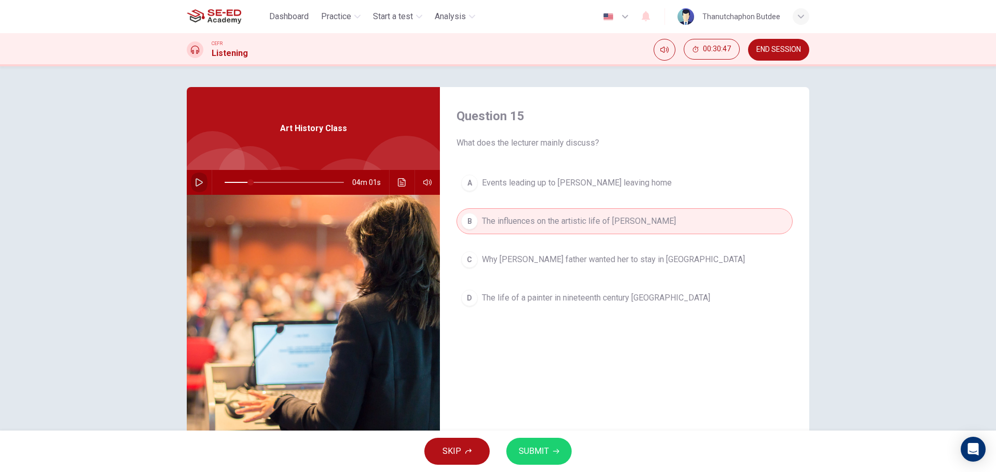
click at [202, 180] on button "button" at bounding box center [199, 182] width 17 height 25
click at [200, 183] on icon "button" at bounding box center [199, 182] width 8 height 8
click at [556, 454] on icon "button" at bounding box center [556, 452] width 6 height 6
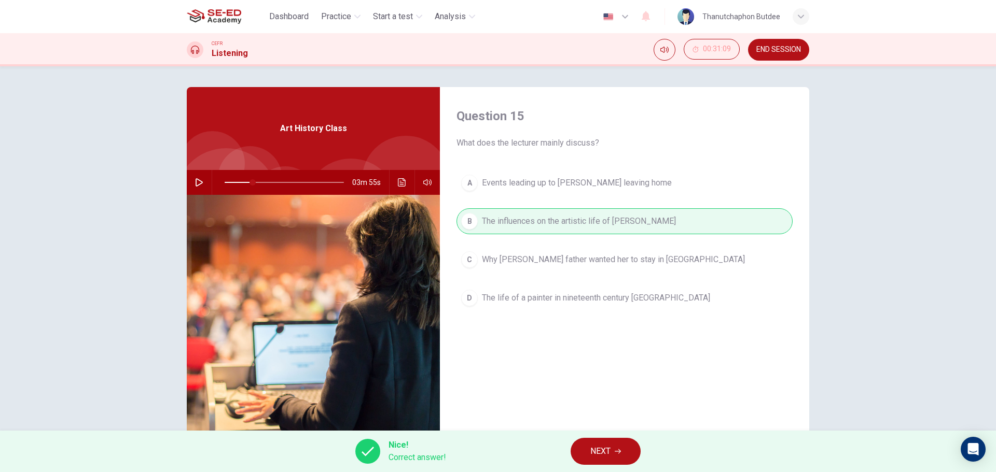
click at [197, 189] on button "button" at bounding box center [199, 182] width 17 height 25
click at [616, 446] on button "NEXT" at bounding box center [606, 451] width 70 height 27
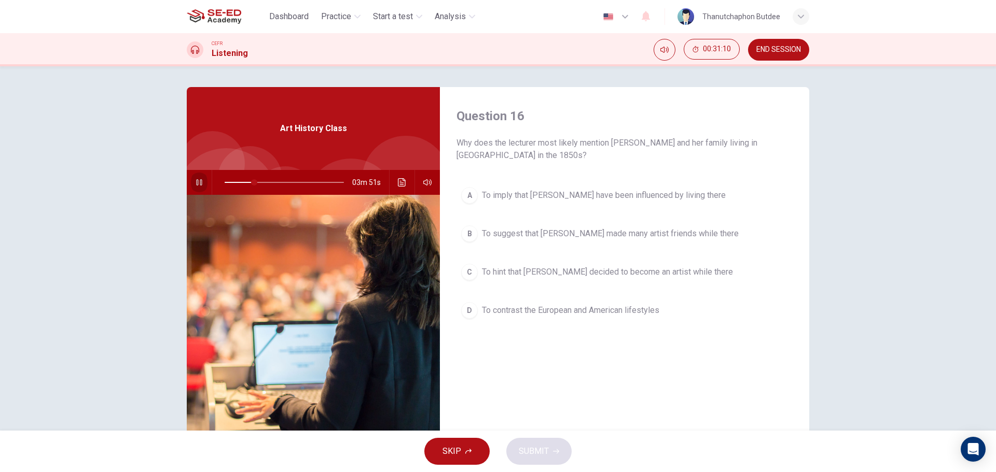
click at [200, 182] on icon "button" at bounding box center [199, 182] width 8 height 8
click at [196, 184] on icon "button" at bounding box center [199, 182] width 8 height 8
drag, startPoint x: 475, startPoint y: 154, endPoint x: 464, endPoint y: 156, distance: 11.1
click at [466, 156] on span "Why does the lecturer most likely mention [PERSON_NAME] and her family living i…" at bounding box center [624, 149] width 336 height 25
click at [464, 156] on span "Why does the lecturer most likely mention [PERSON_NAME] and her family living i…" at bounding box center [624, 149] width 336 height 25
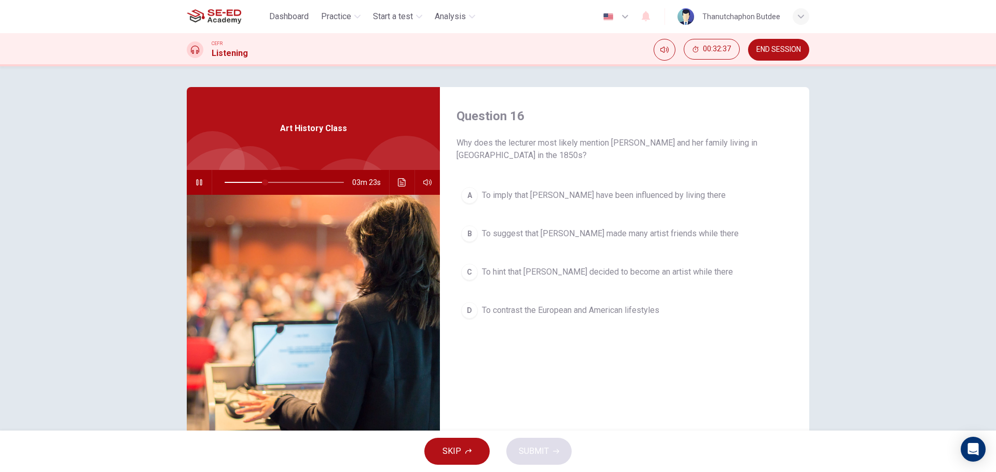
drag, startPoint x: 464, startPoint y: 156, endPoint x: 516, endPoint y: 159, distance: 52.0
click at [516, 159] on span "Why does the lecturer most likely mention [PERSON_NAME] and her family living i…" at bounding box center [624, 149] width 336 height 25
click at [197, 188] on button "button" at bounding box center [199, 182] width 17 height 25
click at [634, 193] on span "To imply that [PERSON_NAME] have been influenced by living there" at bounding box center [604, 195] width 244 height 12
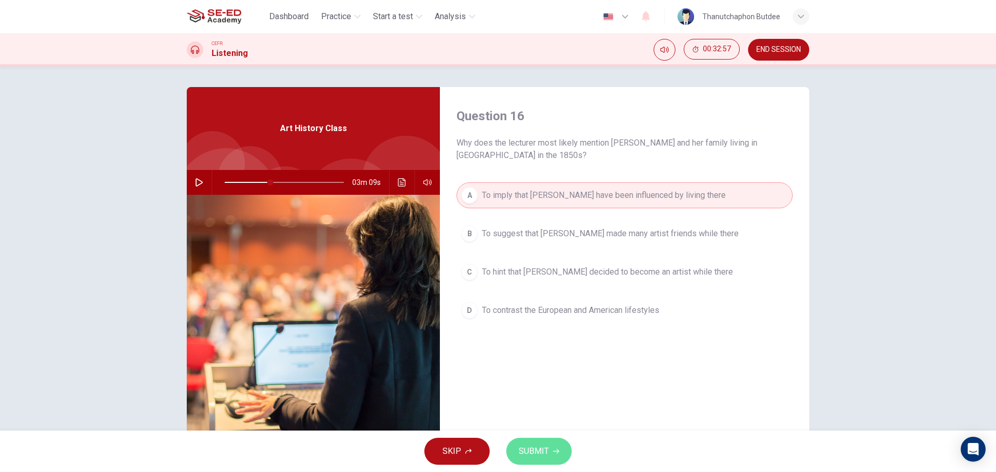
click at [531, 443] on button "SUBMIT" at bounding box center [538, 451] width 65 height 27
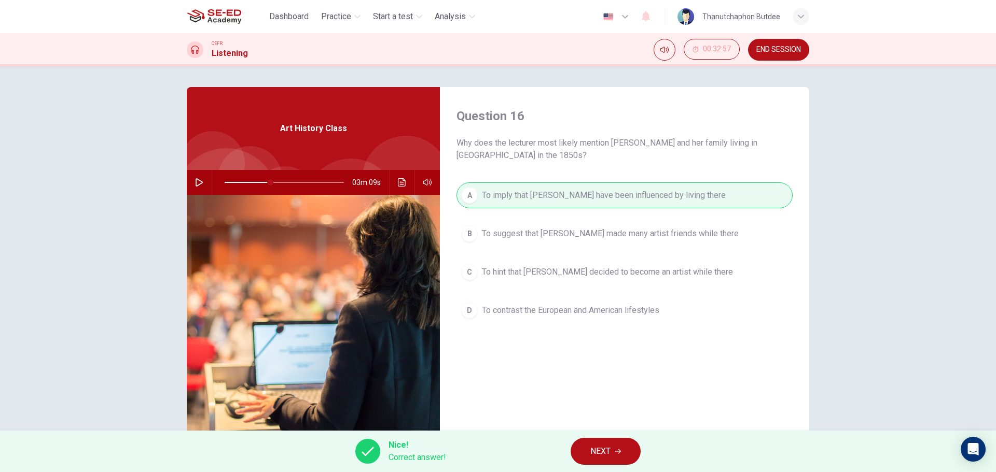
click at [595, 451] on span "NEXT" at bounding box center [600, 451] width 20 height 15
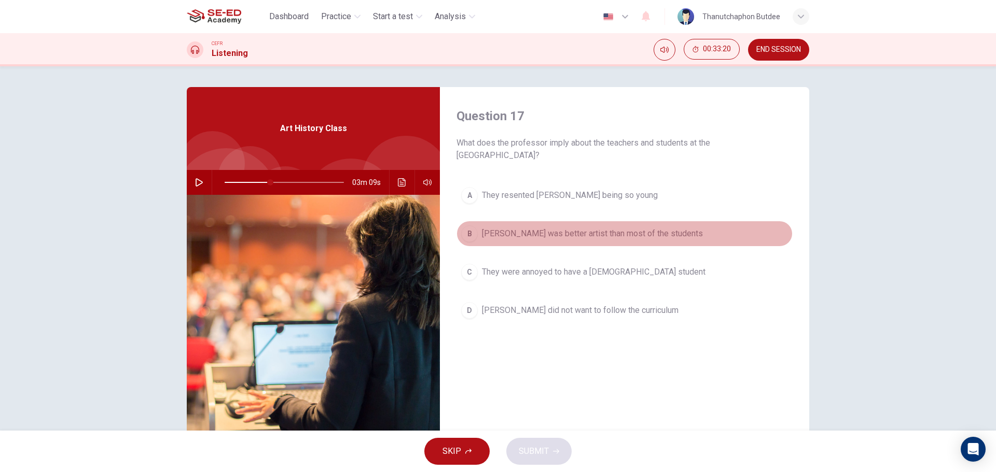
click at [649, 234] on span "[PERSON_NAME] was better artist than most of the students" at bounding box center [592, 234] width 221 height 12
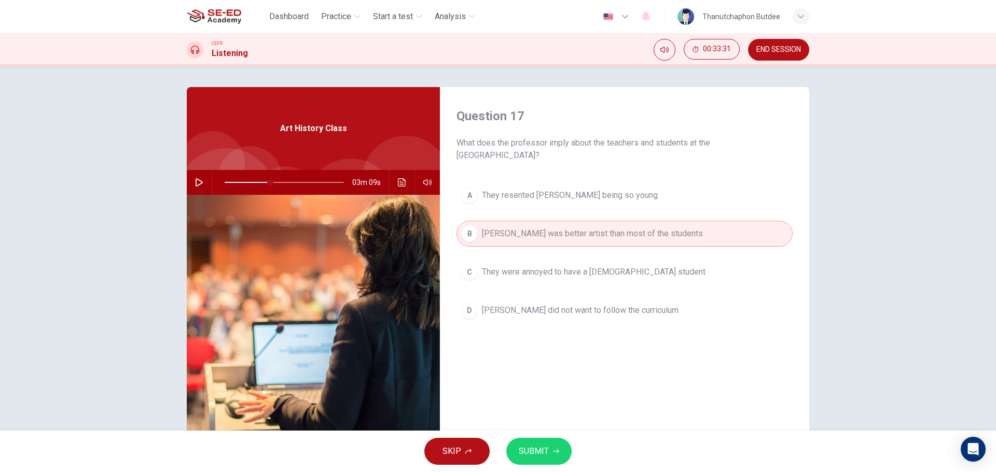
click at [196, 182] on icon "button" at bounding box center [199, 182] width 7 height 8
click at [200, 180] on icon "button" at bounding box center [199, 182] width 8 height 8
click at [542, 459] on button "SUBMIT" at bounding box center [538, 451] width 65 height 27
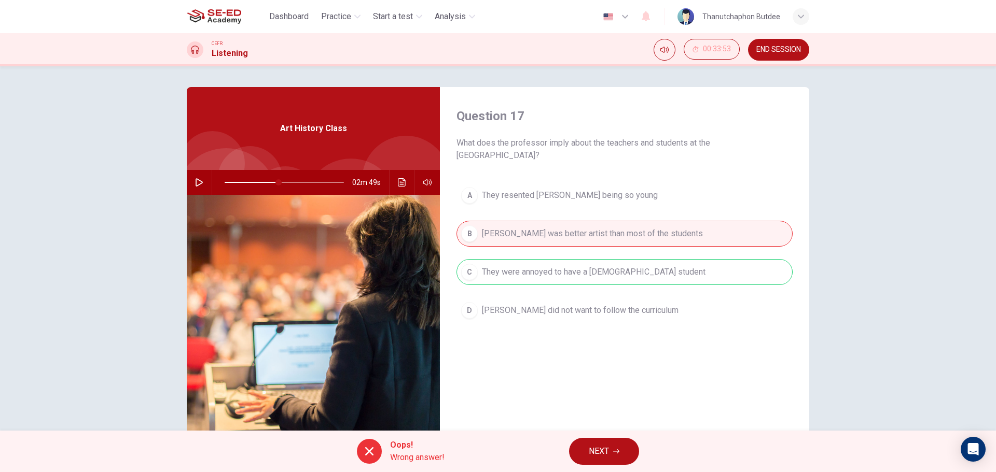
click at [503, 271] on div "A They resented [PERSON_NAME] being so young [PERSON_NAME] was better artist th…" at bounding box center [624, 264] width 336 height 162
click at [201, 183] on button "button" at bounding box center [199, 182] width 17 height 25
click at [195, 183] on icon "button" at bounding box center [199, 182] width 8 height 8
click at [597, 458] on span "NEXT" at bounding box center [599, 451] width 20 height 15
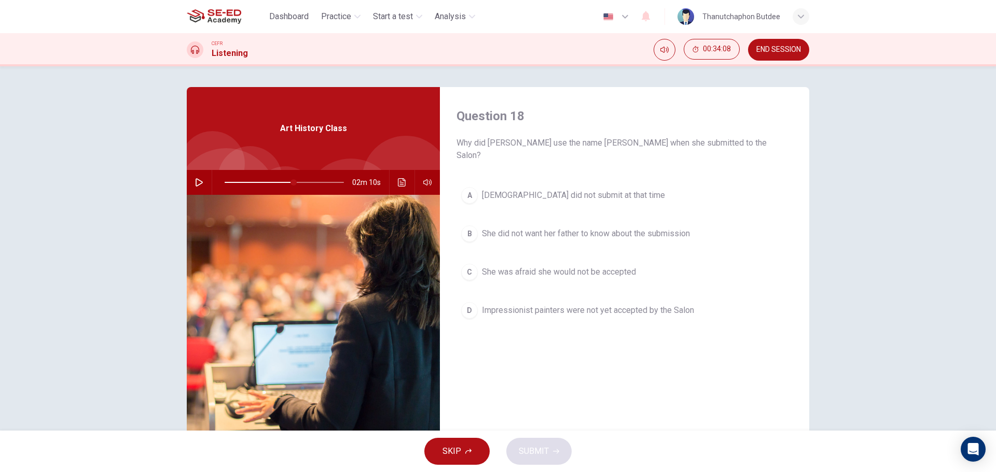
click at [204, 184] on button "button" at bounding box center [199, 182] width 17 height 25
type input "74"
click at [197, 181] on icon "button" at bounding box center [199, 182] width 8 height 8
click at [193, 177] on button "button" at bounding box center [199, 182] width 17 height 25
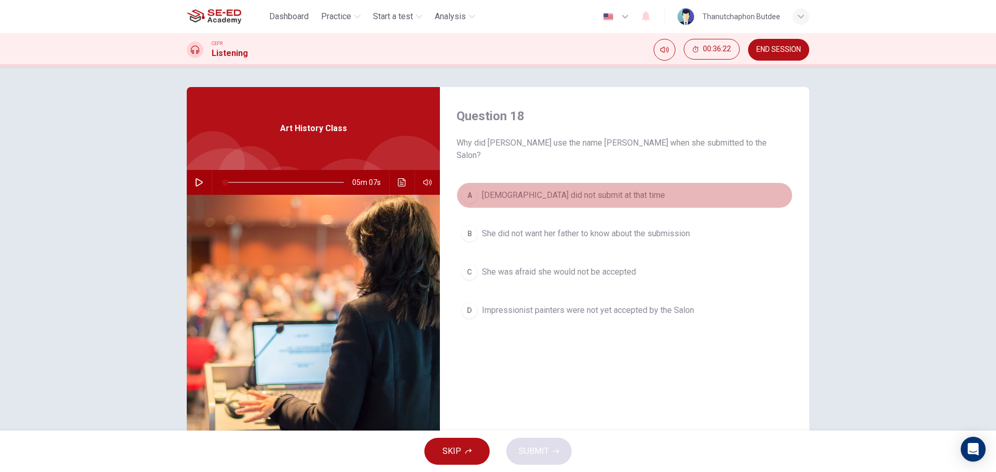
click at [558, 189] on span "[DEMOGRAPHIC_DATA] did not submit at that time" at bounding box center [573, 195] width 183 height 12
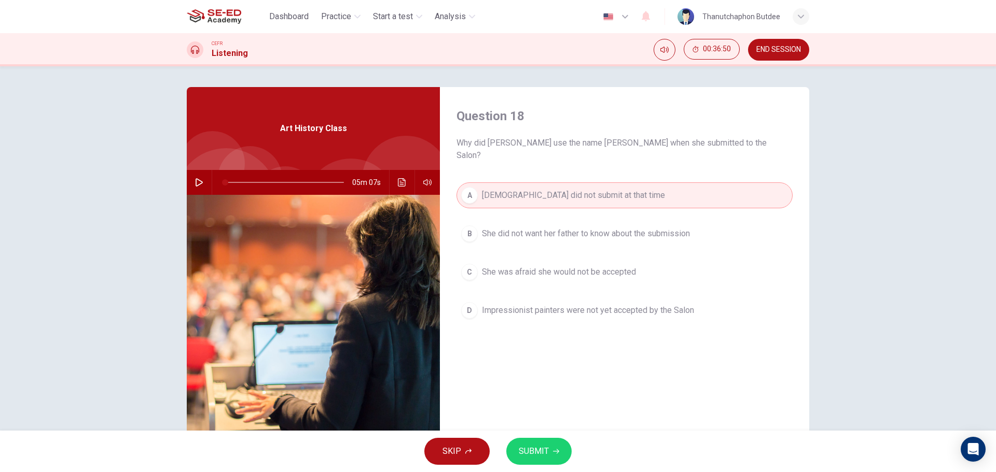
click at [590, 266] on span "She was afraid she would not be accepted" at bounding box center [559, 272] width 154 height 12
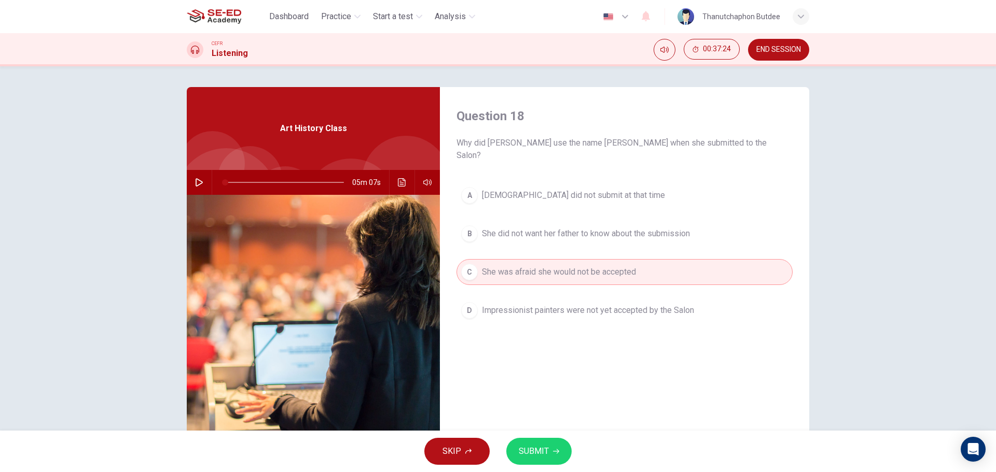
click at [538, 462] on button "SUBMIT" at bounding box center [538, 451] width 65 height 27
click at [552, 452] on button "SUBMIT" at bounding box center [538, 451] width 65 height 27
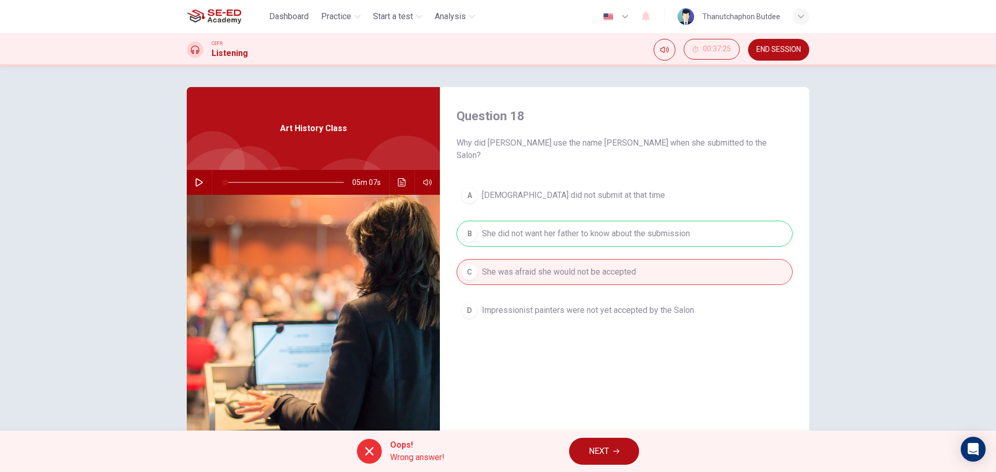
click at [606, 448] on span "NEXT" at bounding box center [599, 451] width 20 height 15
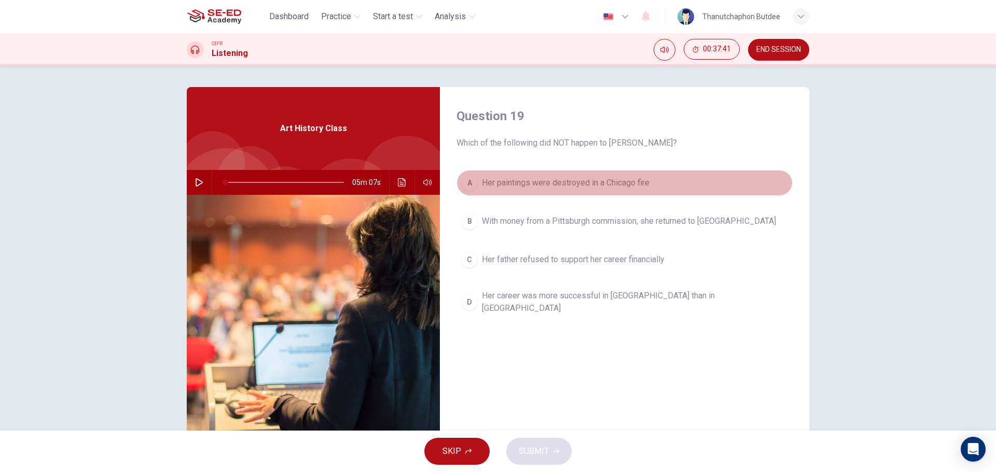
click at [648, 185] on span "Her paintings were destroyed in a Chicago fire" at bounding box center [566, 183] width 168 height 12
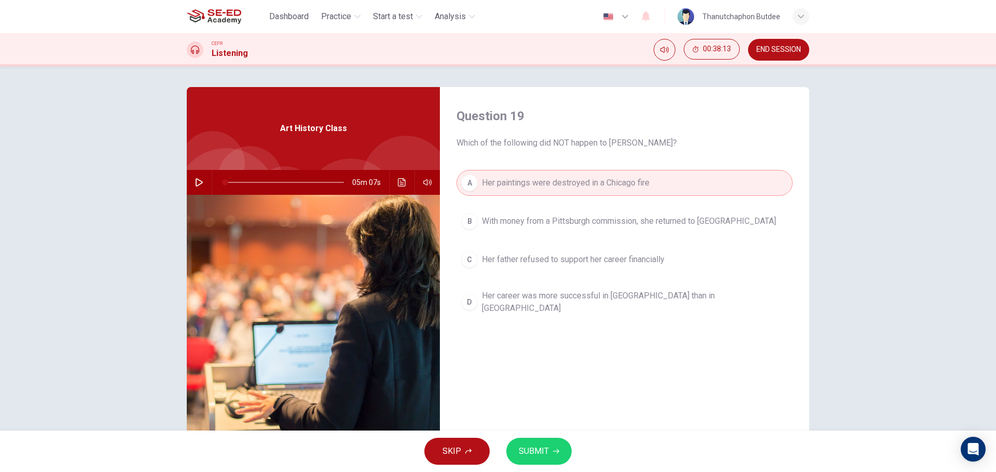
click at [298, 179] on span at bounding box center [284, 182] width 119 height 15
click at [196, 177] on button "button" at bounding box center [199, 182] width 17 height 25
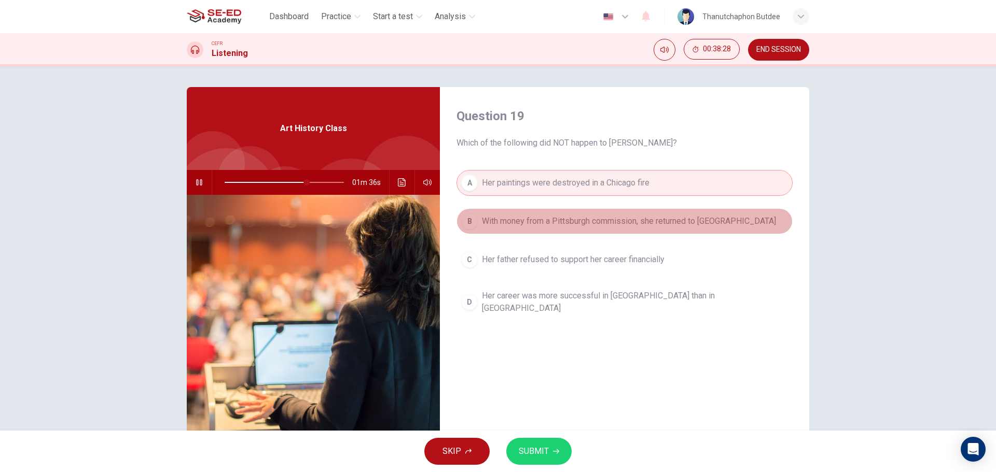
click at [643, 224] on span "With money from a Pittsburgh commission, she returned to [GEOGRAPHIC_DATA]" at bounding box center [629, 221] width 294 height 12
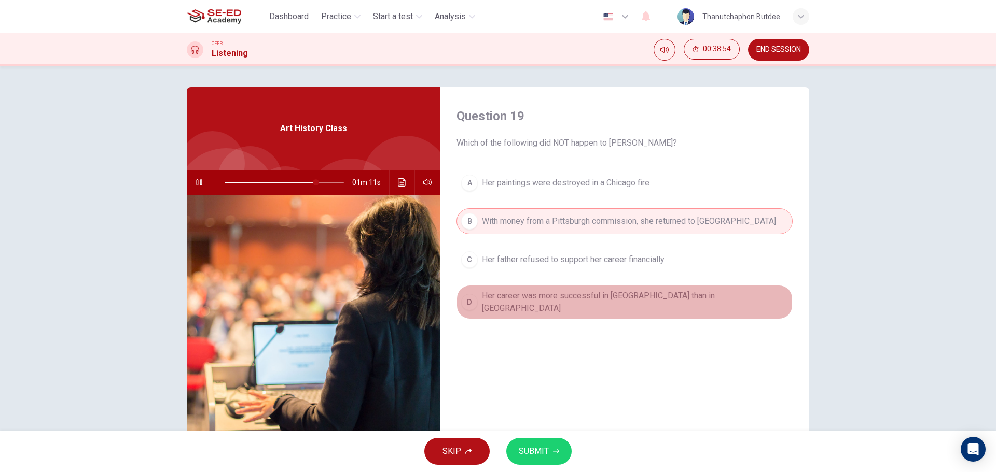
click at [633, 308] on button "D Her career was more successful in [GEOGRAPHIC_DATA] than in [GEOGRAPHIC_DATA]" at bounding box center [624, 302] width 336 height 34
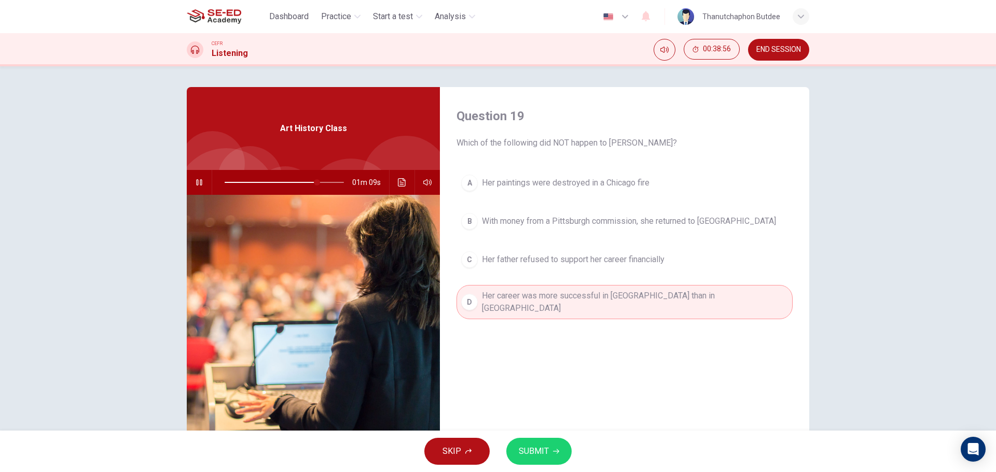
click at [542, 453] on span "SUBMIT" at bounding box center [534, 451] width 30 height 15
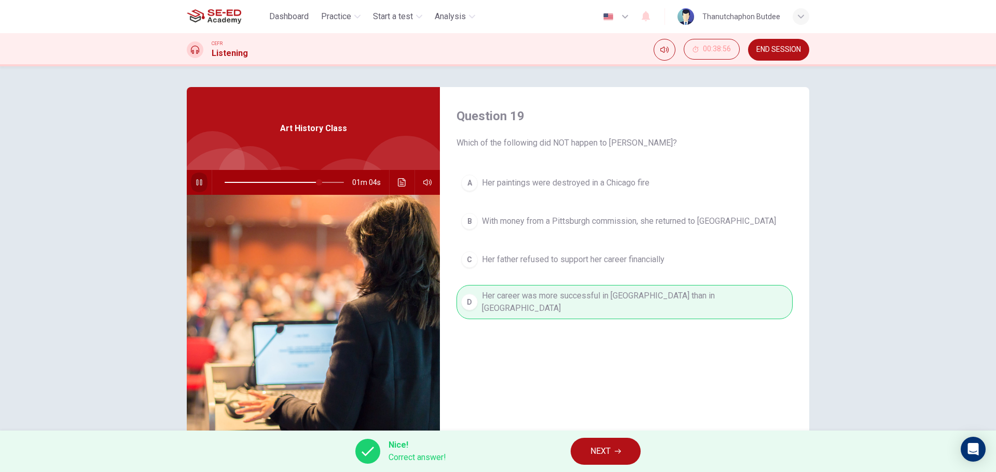
click at [197, 181] on icon "button" at bounding box center [199, 182] width 8 height 8
click at [601, 449] on span "NEXT" at bounding box center [600, 451] width 20 height 15
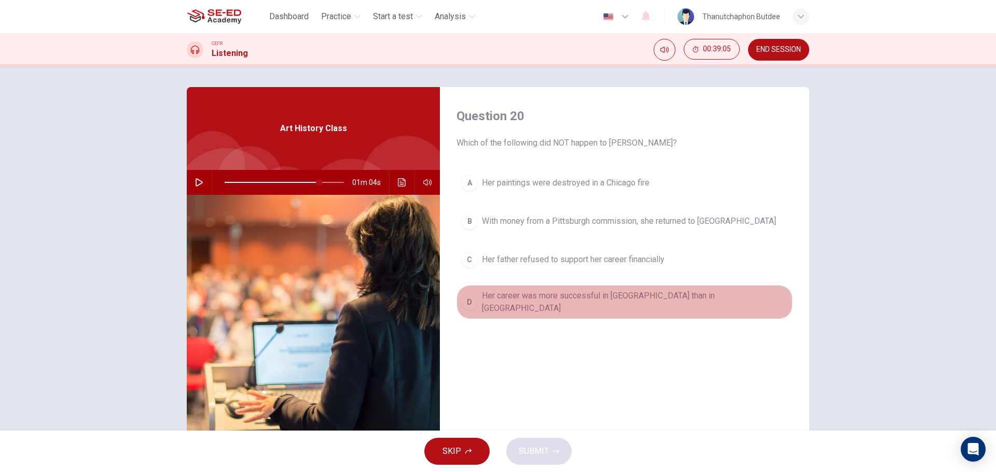
click at [601, 301] on span "Her career was more successful in [GEOGRAPHIC_DATA] than in [GEOGRAPHIC_DATA]" at bounding box center [635, 302] width 306 height 25
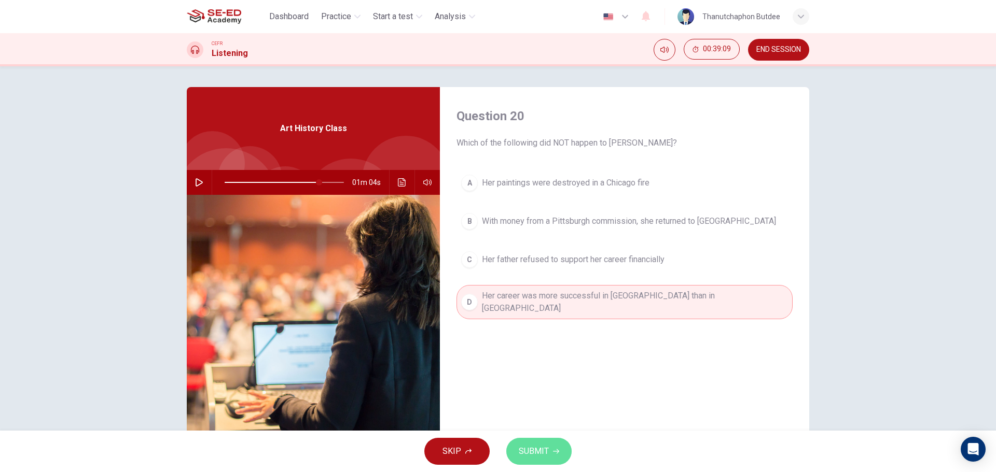
click at [541, 447] on span "SUBMIT" at bounding box center [534, 451] width 30 height 15
type input "79"
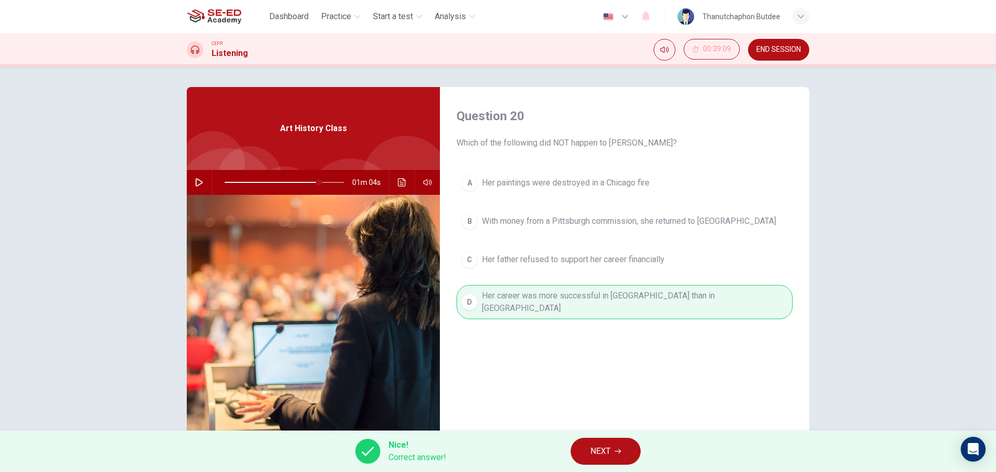
click at [614, 453] on button "NEXT" at bounding box center [606, 451] width 70 height 27
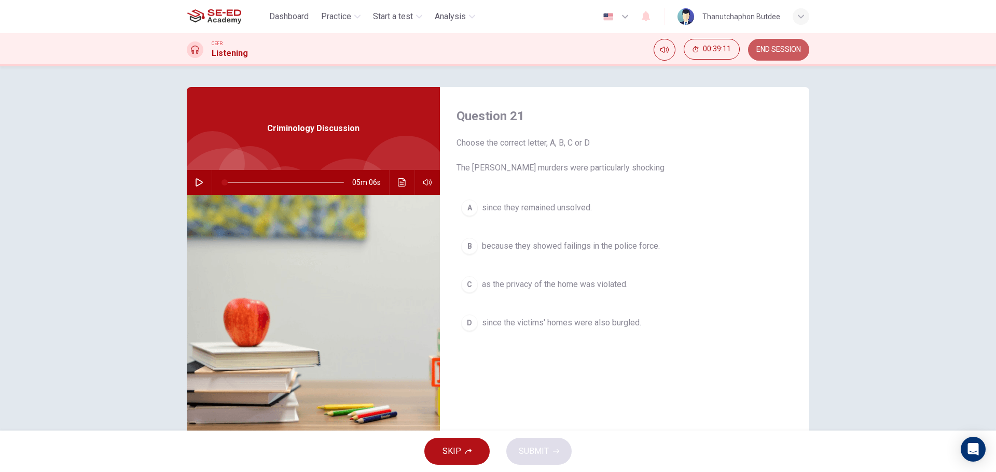
click at [769, 49] on span "END SESSION" at bounding box center [778, 50] width 45 height 8
